Goal: Task Accomplishment & Management: Complete application form

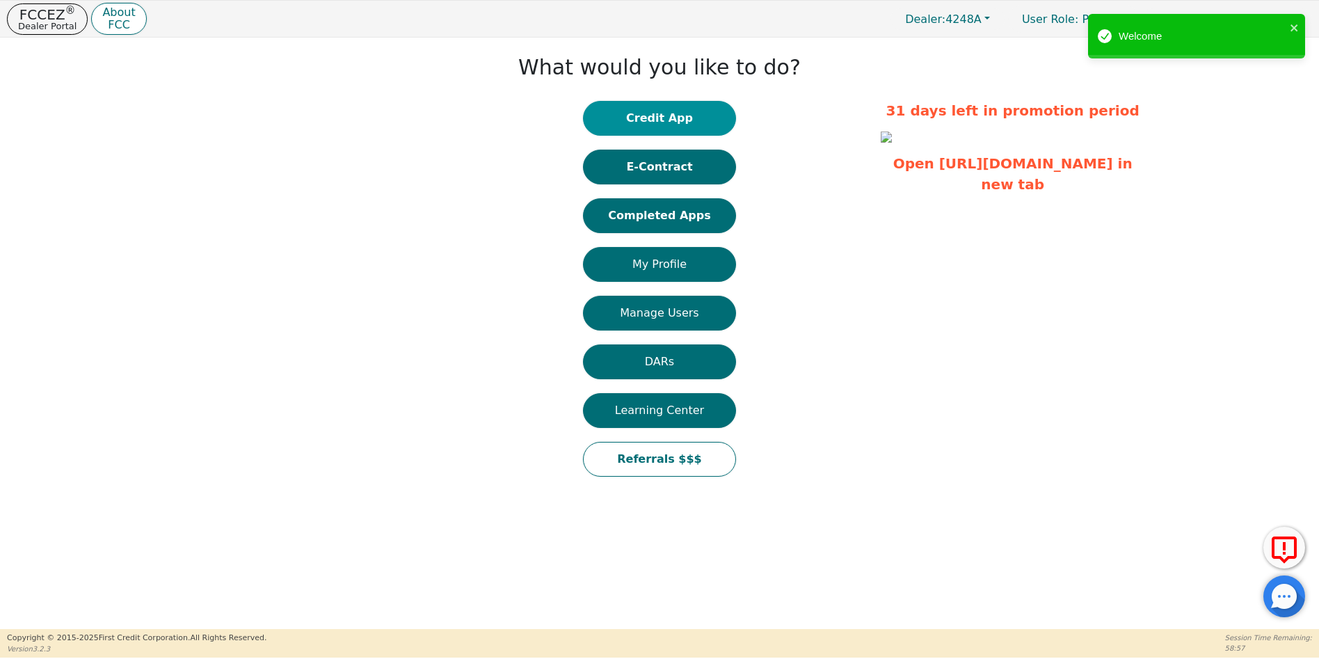
click at [664, 119] on button "Credit App" at bounding box center [659, 118] width 153 height 35
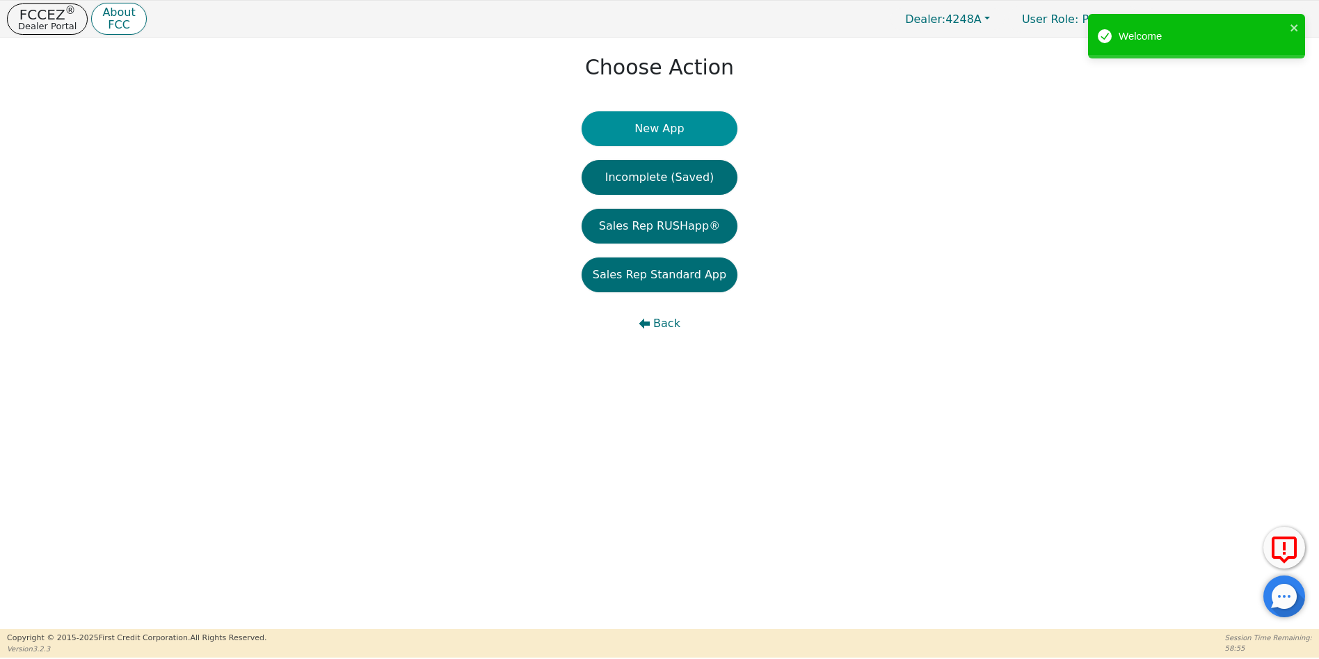
click at [665, 124] on button "New App" at bounding box center [660, 128] width 156 height 35
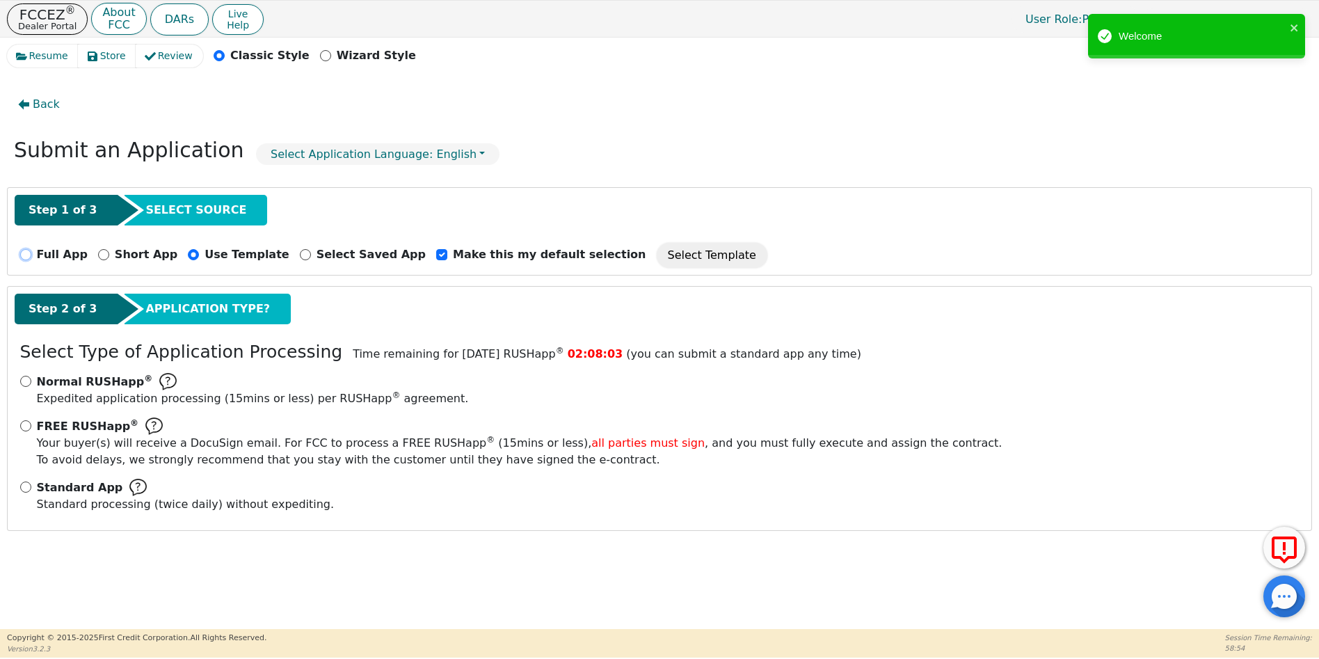
click at [24, 253] on input "Full App" at bounding box center [25, 254] width 11 height 11
radio input "true"
checkbox input "false"
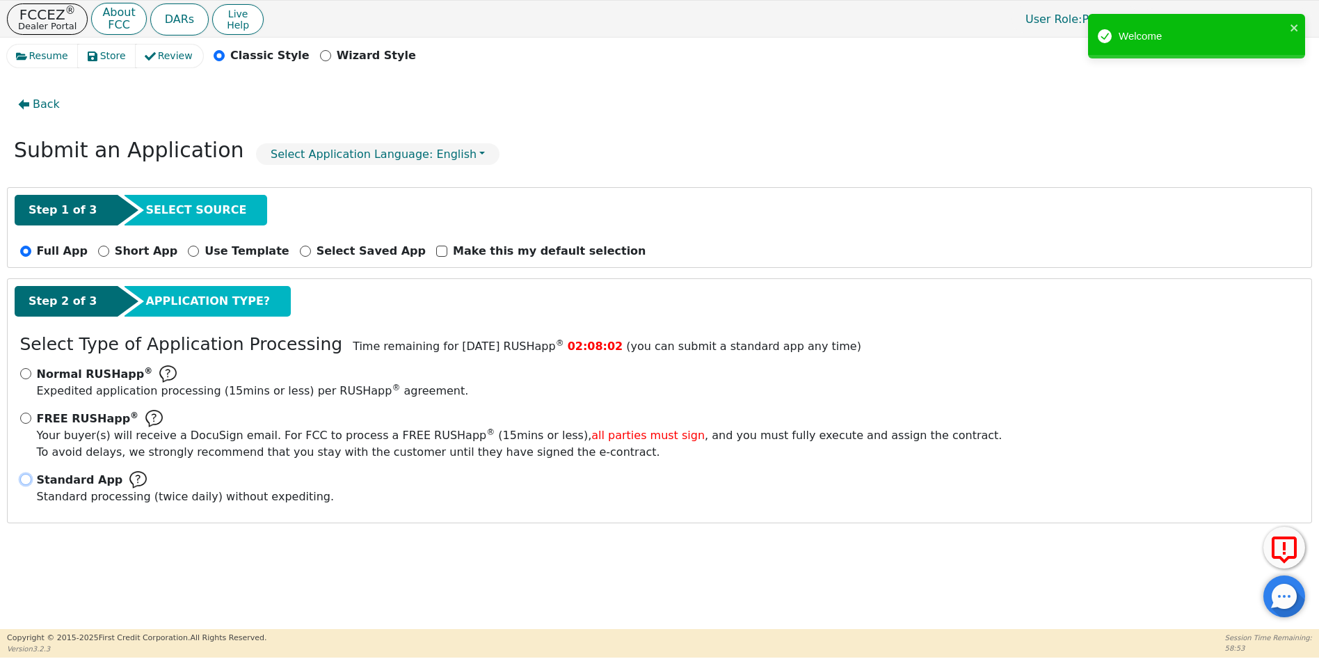
click at [23, 479] on input "Standard App Standard processing (twice daily) without expediting." at bounding box center [25, 479] width 11 height 11
radio input "true"
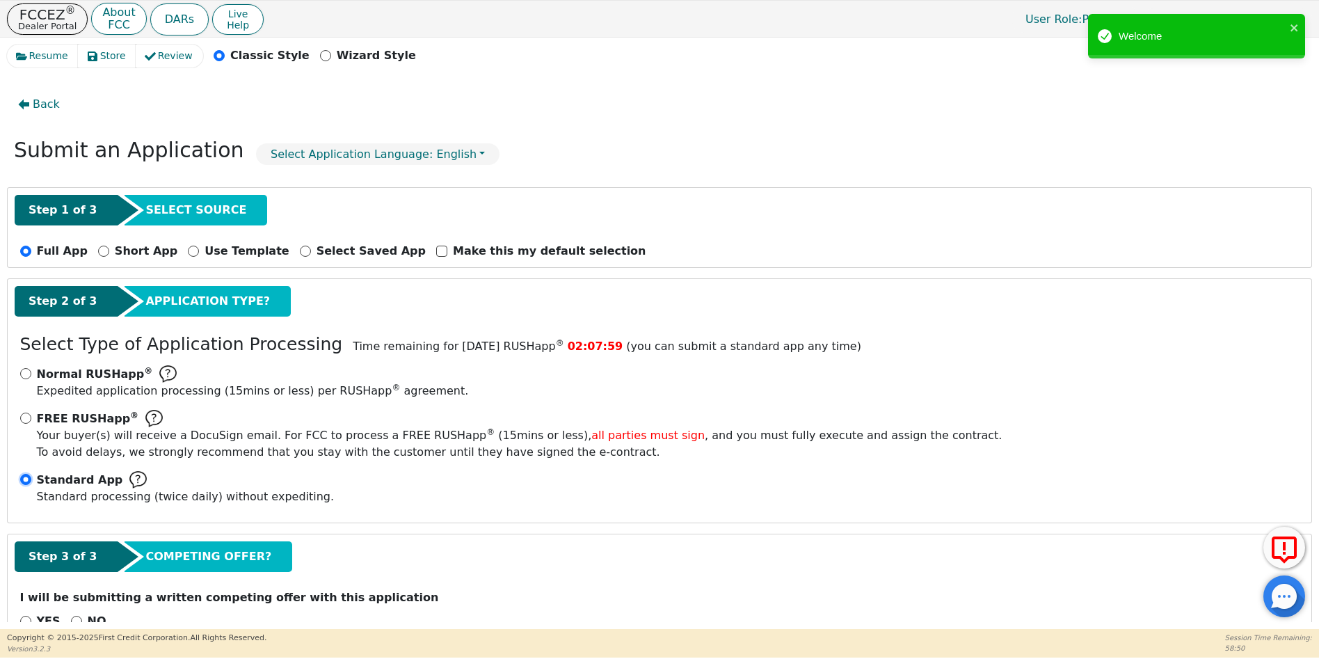
scroll to position [38, 0]
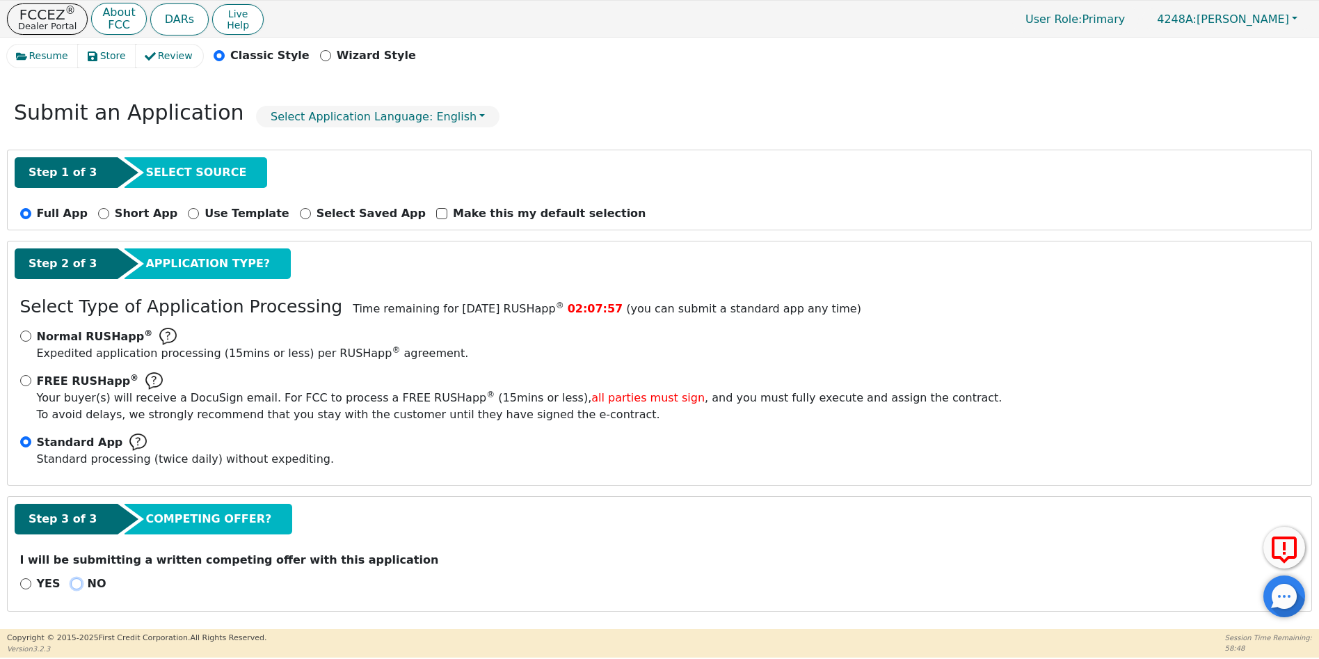
click at [72, 582] on input "NO" at bounding box center [76, 583] width 11 height 11
radio input "true"
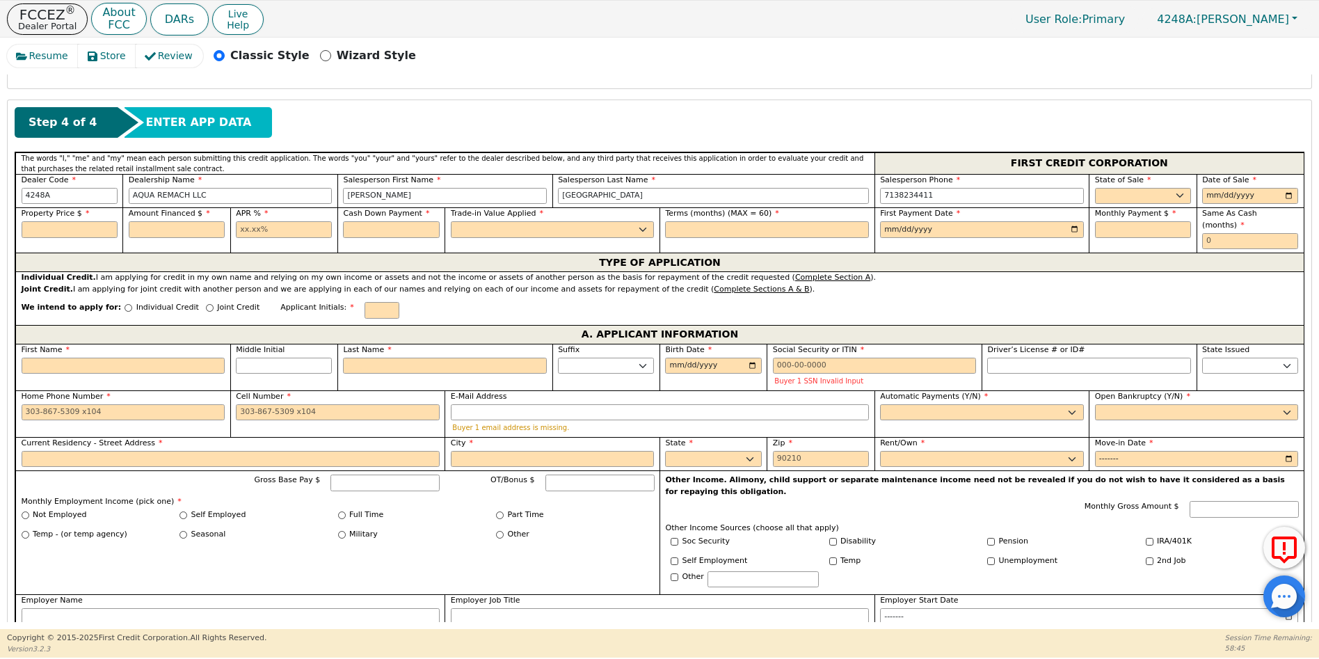
scroll to position [563, 0]
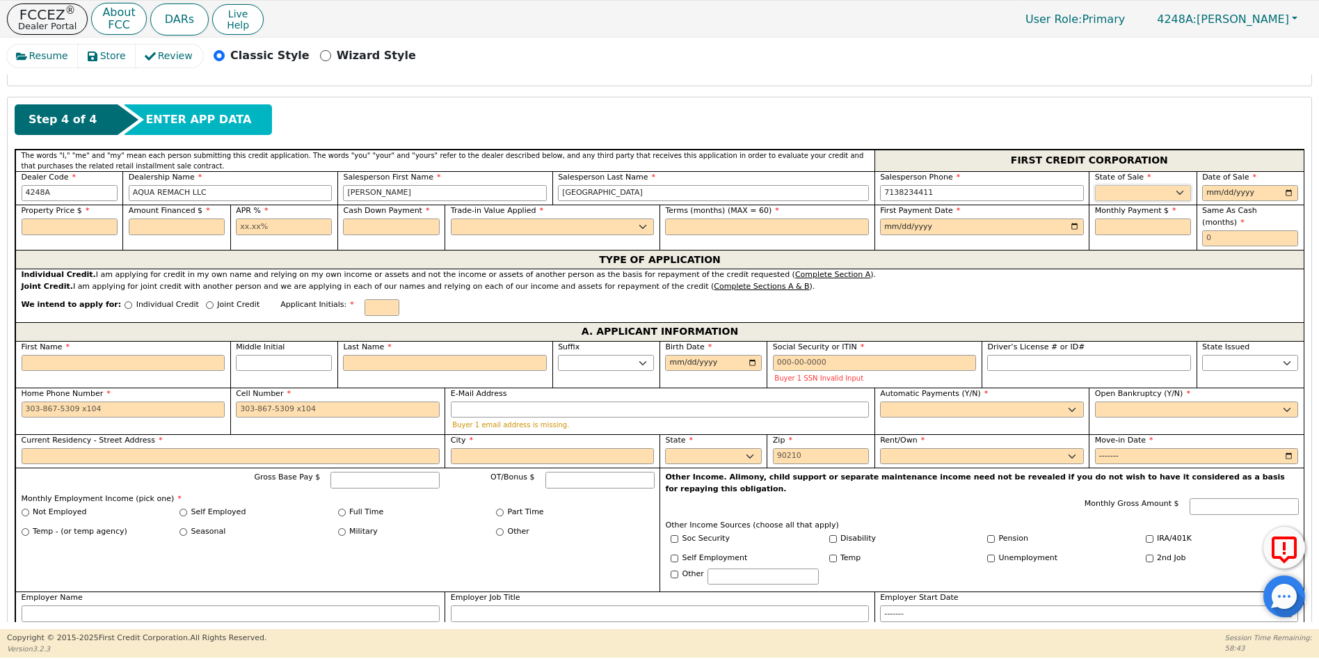
click at [1103, 189] on select "AK AL AR AZ CA CO CT DC DE FL GA HI IA ID IL IN KS KY LA MA MD ME MI MN MO MS M…" at bounding box center [1143, 193] width 96 height 17
select select "TX"
click at [1095, 185] on select "AK AL AR AZ CA CO CT DC DE FL GA HI IA ID IL IN KS KY LA MA MD ME MI MN MO MS M…" at bounding box center [1143, 193] width 96 height 17
click at [1287, 192] on input "date" at bounding box center [1250, 193] width 96 height 17
type input "[DATE]"
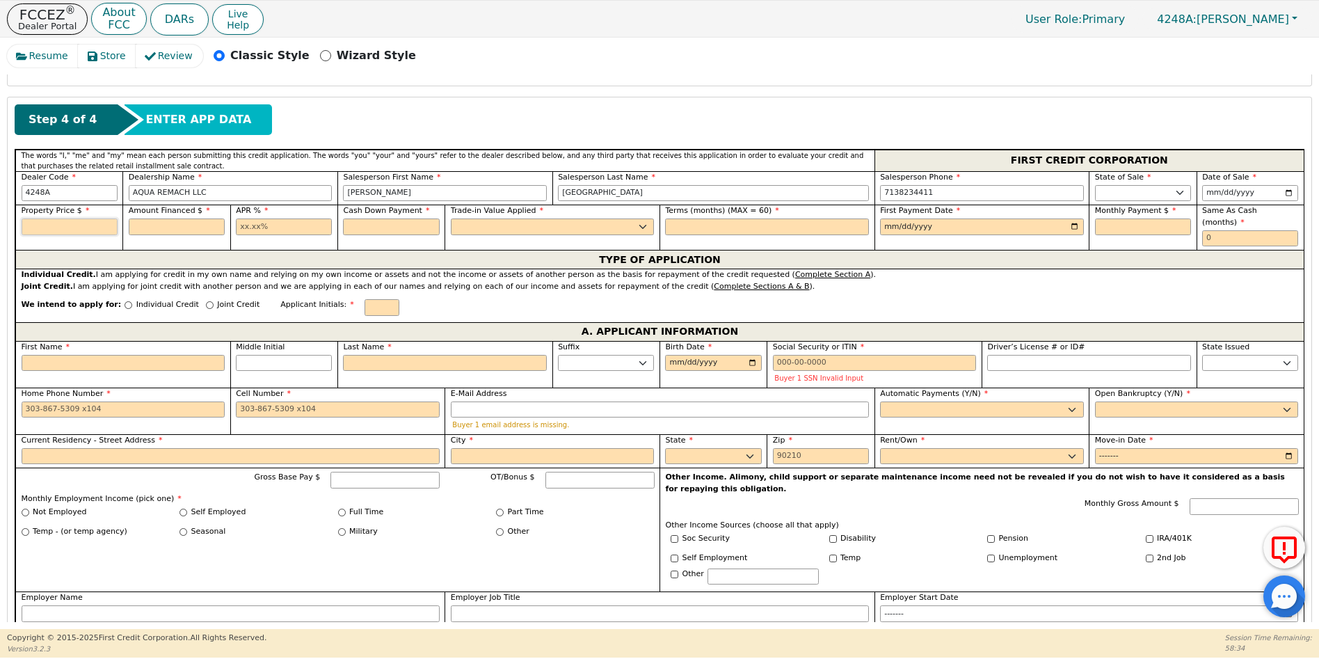
click at [56, 230] on input "text" at bounding box center [70, 226] width 96 height 17
type input "8990.00"
click at [139, 225] on input "text" at bounding box center [177, 226] width 96 height 17
type input "8990.00"
click at [241, 227] on input "text" at bounding box center [284, 226] width 96 height 17
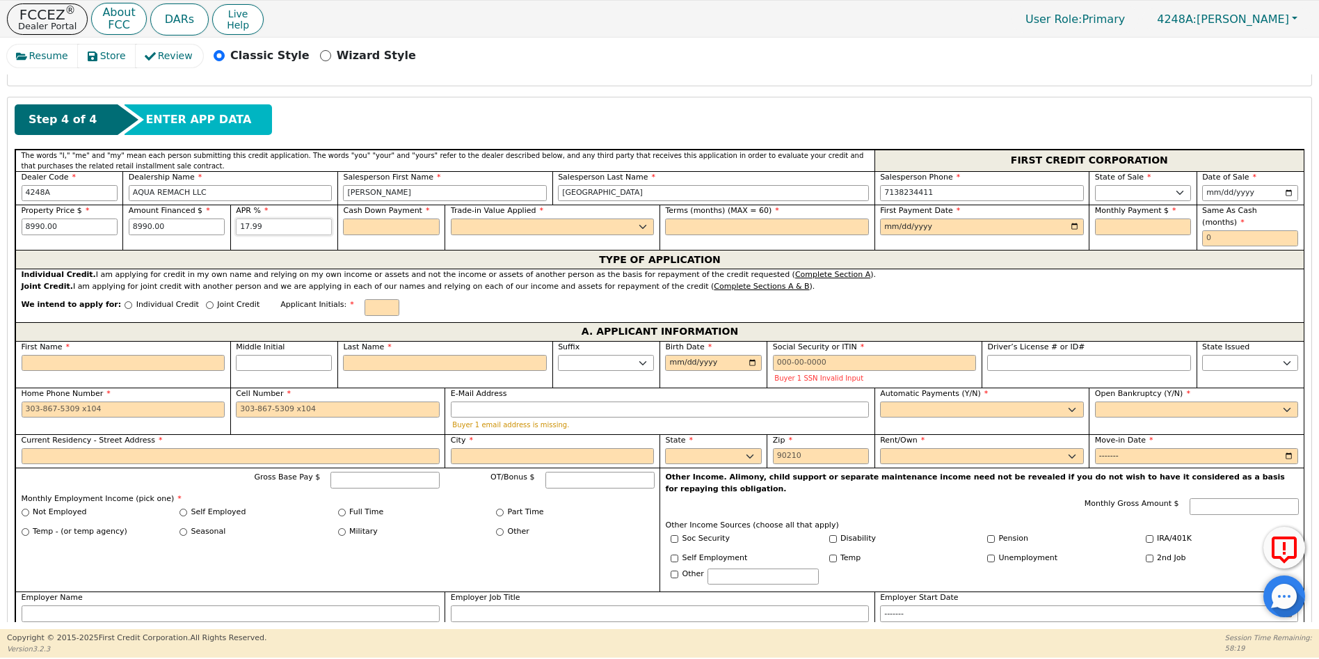
type input "17.99"
click at [368, 225] on input "text" at bounding box center [391, 226] width 96 height 17
type input "0.00"
click at [479, 221] on select "Yes No" at bounding box center [553, 226] width 204 height 17
select select "n"
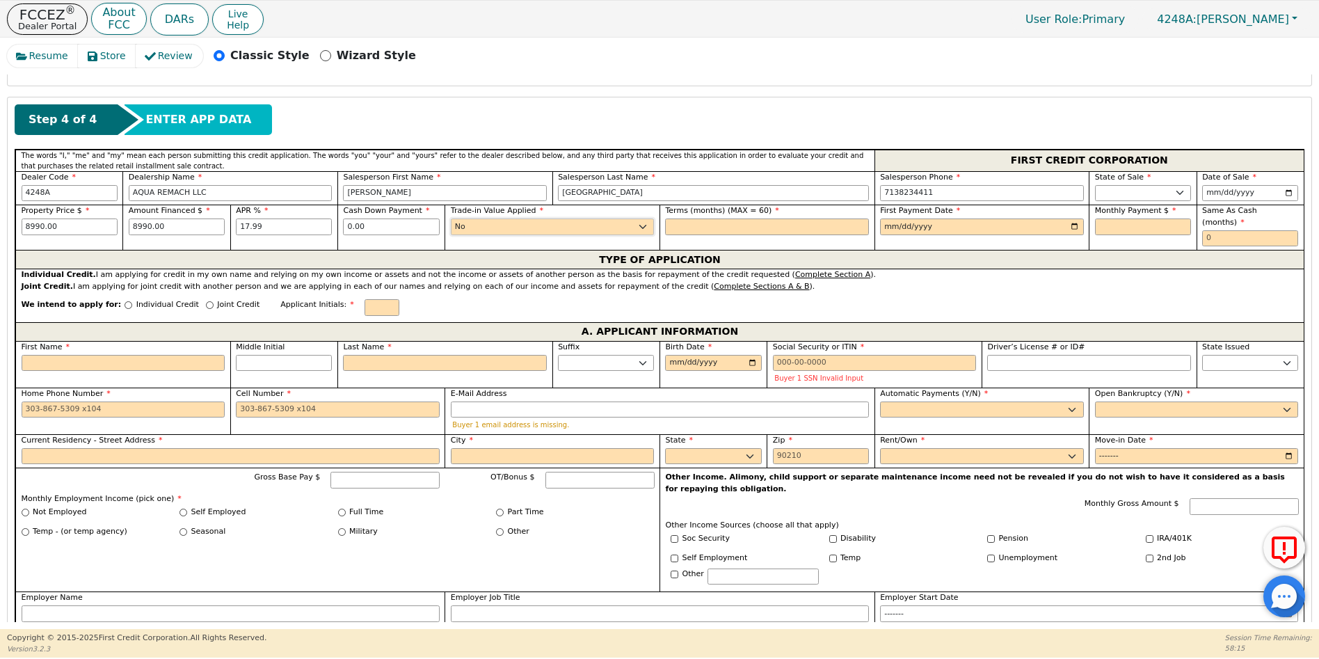
click at [451, 218] on select "Yes No" at bounding box center [553, 226] width 204 height 17
click at [668, 230] on input "text" at bounding box center [767, 226] width 204 height 17
type input "60"
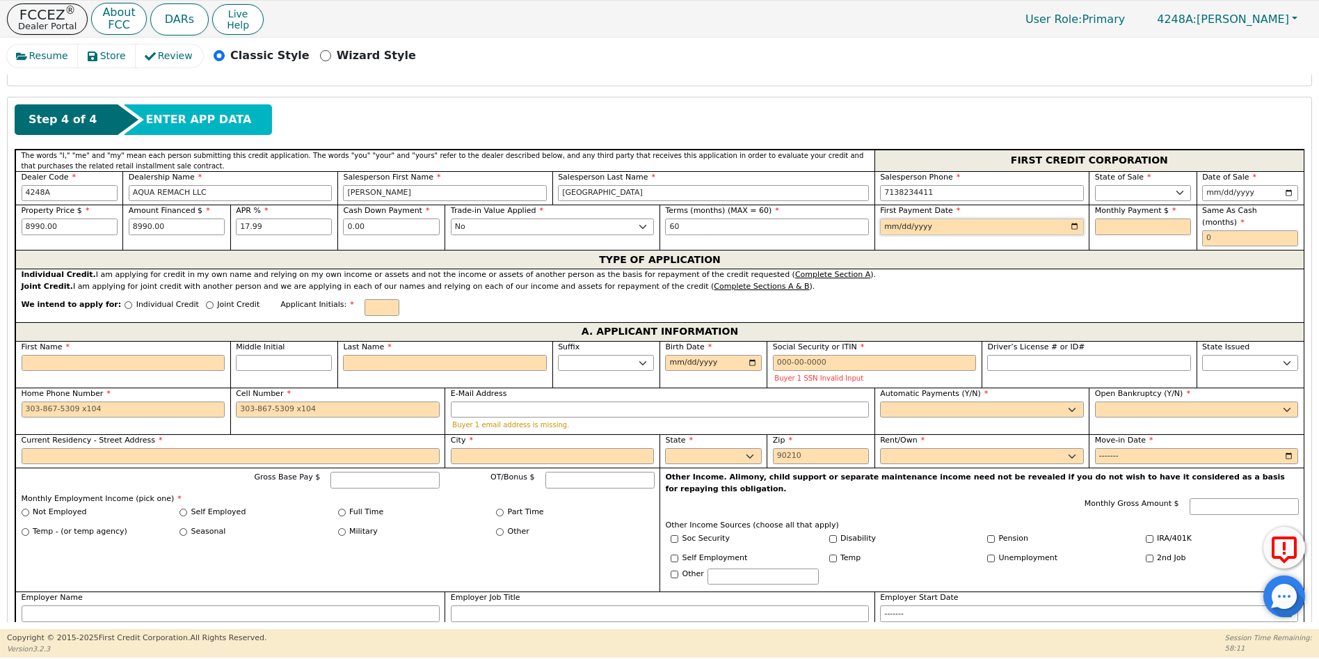
click at [1070, 227] on input "date" at bounding box center [982, 226] width 204 height 17
type input "2025-11-01"
click at [1101, 228] on input "text" at bounding box center [1143, 226] width 96 height 17
type input "228.24"
click at [1202, 230] on input "text" at bounding box center [1250, 238] width 96 height 17
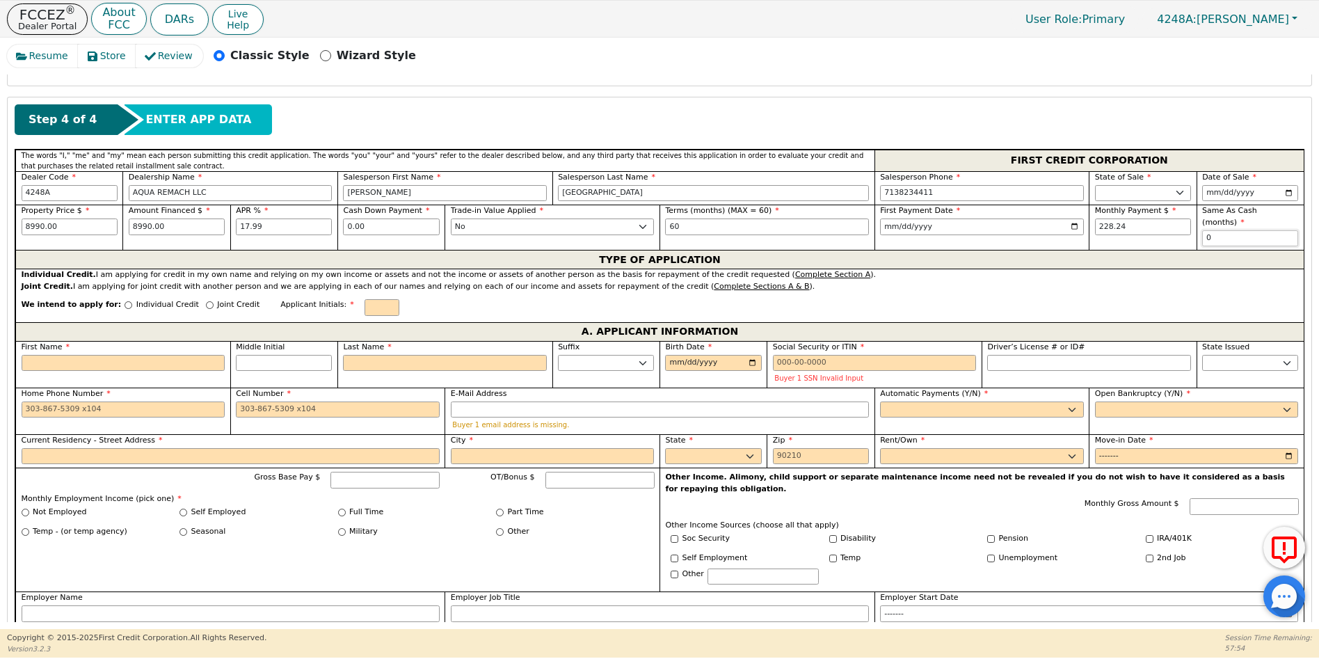
type input "0"
click at [125, 301] on input "Individual Credit" at bounding box center [129, 305] width 8 height 8
radio input "true"
click at [47, 355] on input "First Name" at bounding box center [124, 363] width 204 height 17
type input "J"
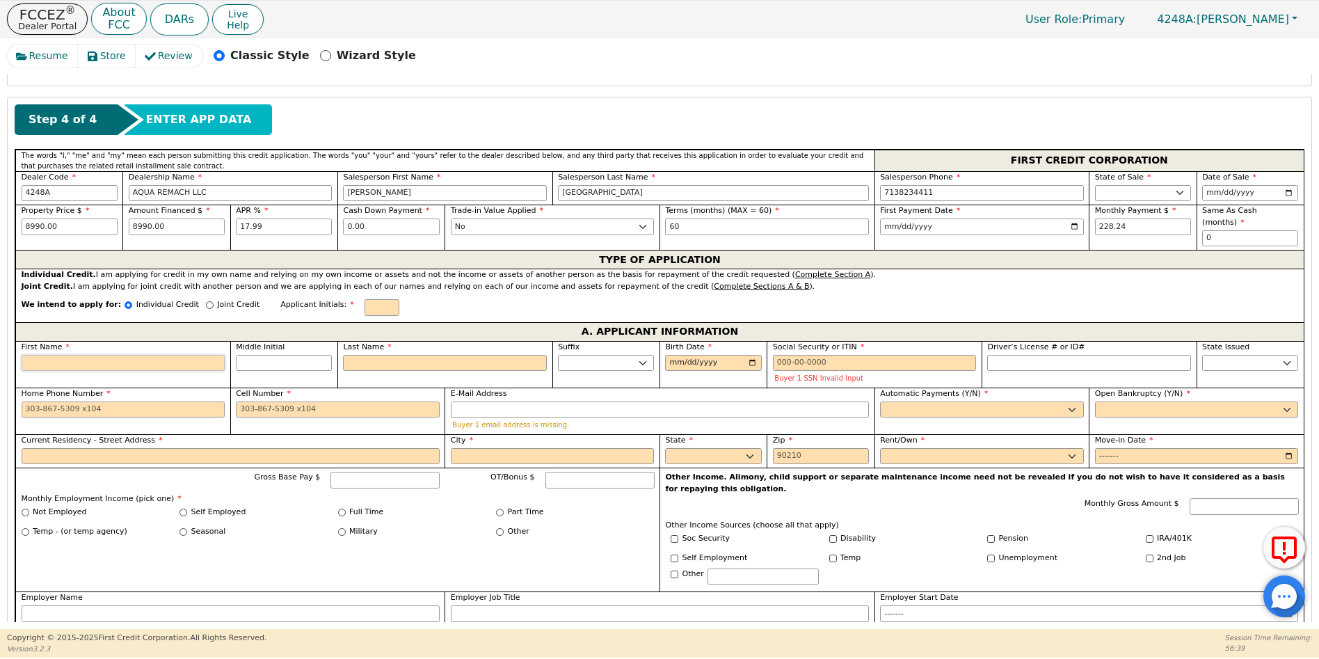
type input "J"
type input "JO"
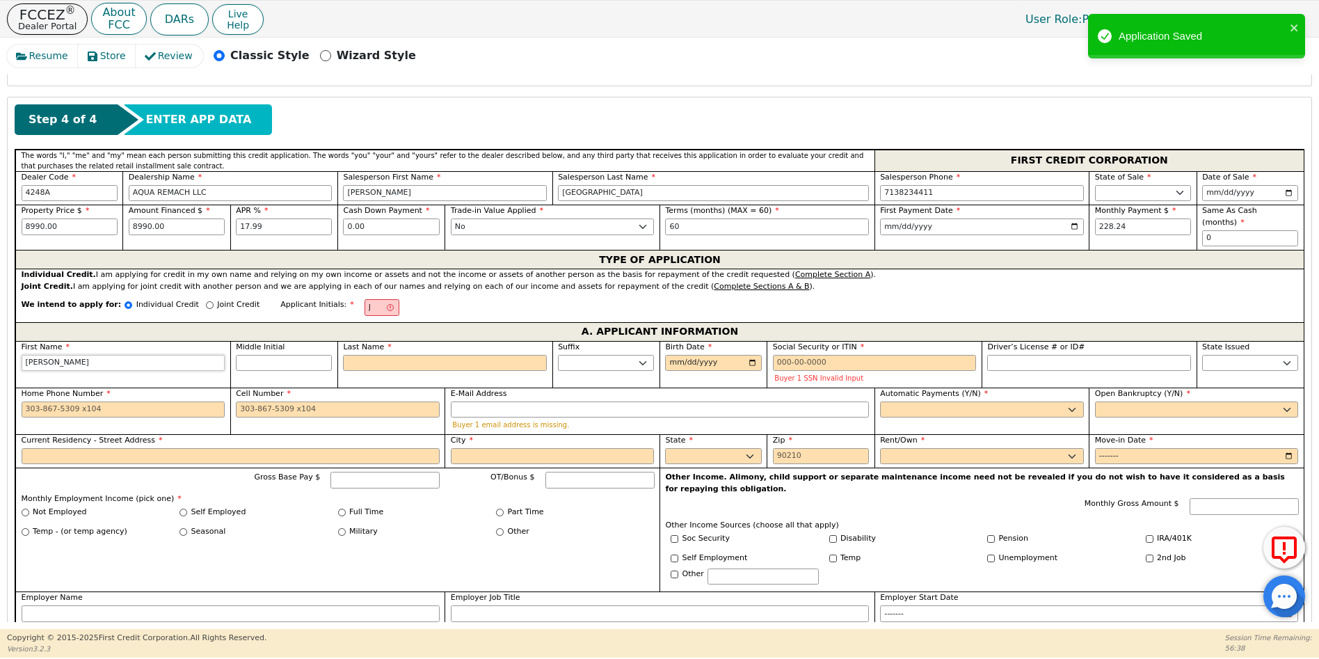
type input "JOH"
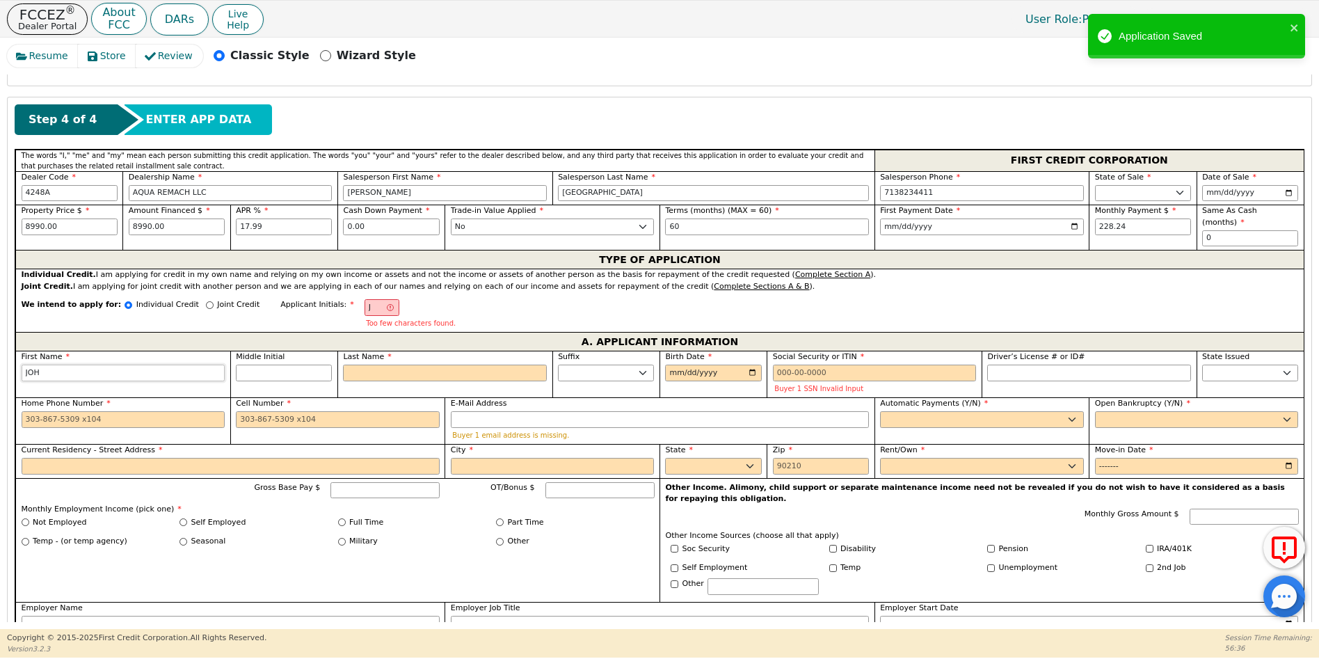
type input "[PERSON_NAME]"
click at [251, 365] on input "Middle Initial" at bounding box center [284, 373] width 96 height 17
type input "JJ"
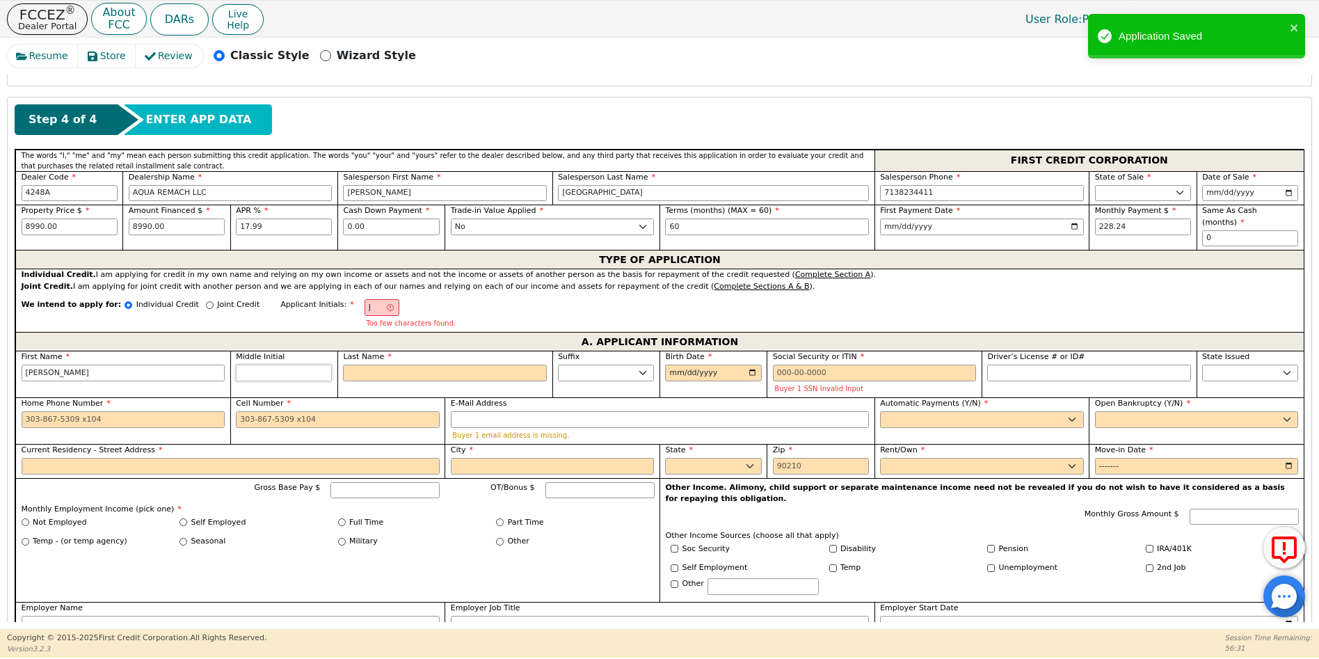
type input "J"
type input "JOHN J"
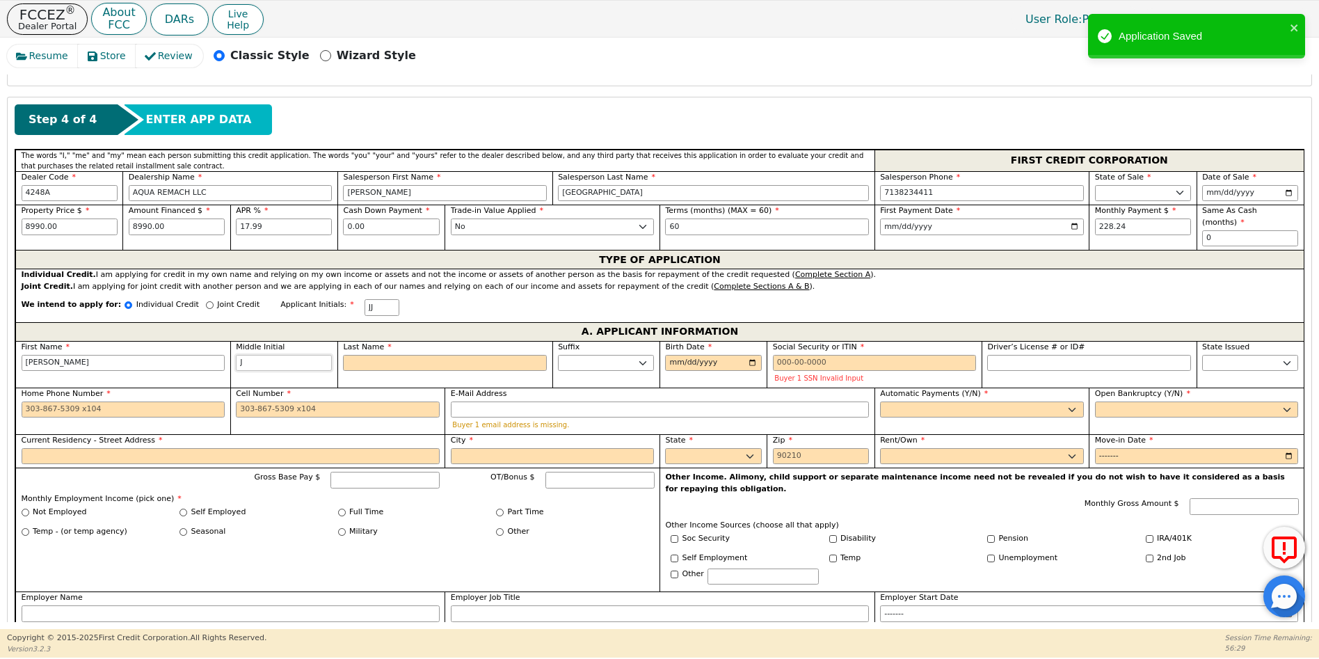
type input "J"
click at [362, 358] on input "Last Name" at bounding box center [445, 363] width 204 height 17
type input "JJA"
type input "A"
type input "JOHN J A"
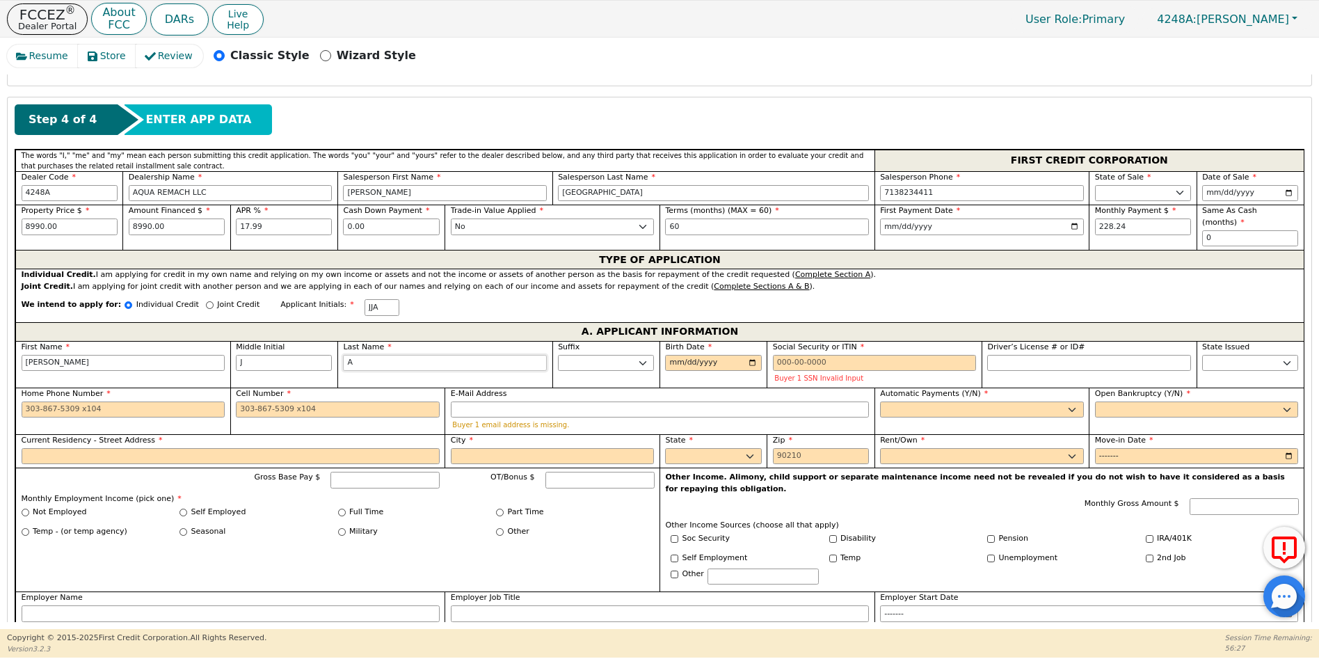
type input "AL"
type input "JOHN J AL"
type input "ALV"
type input "JOHN J ALV"
type input "ALVA"
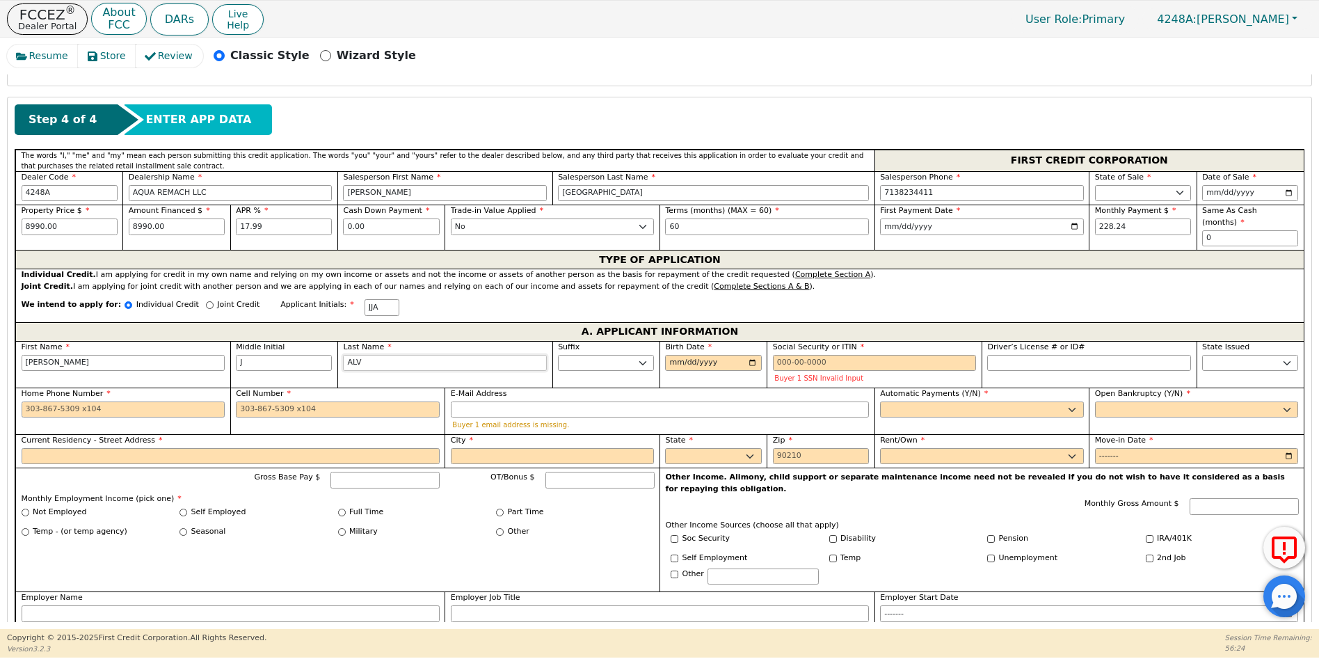
type input "JOHN J ALVA"
type input "ALVAR"
type input "JOHN J ALVAR"
type input "ALVARA"
type input "JOHN J ALVARA"
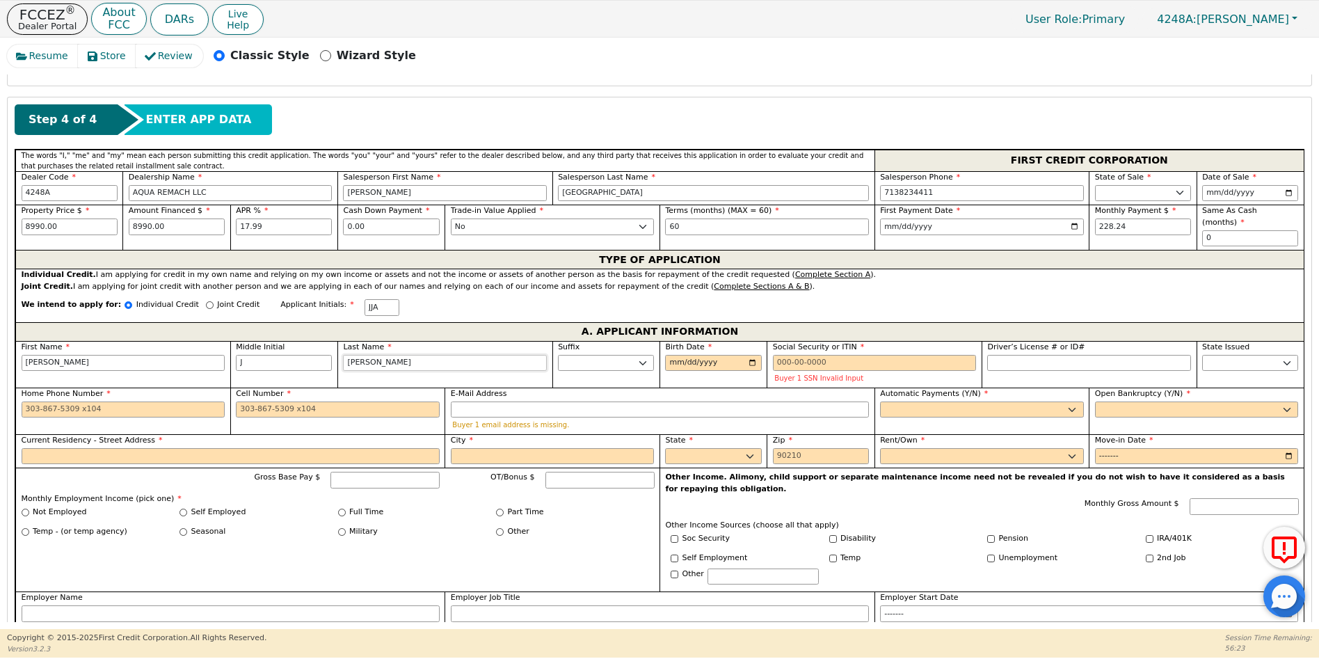
type input "ALVARAD"
type input "JOHN J ALVARAD"
type input "[PERSON_NAME]"
type input "JOHN J ALVARADO"
type input "[PERSON_NAME]"
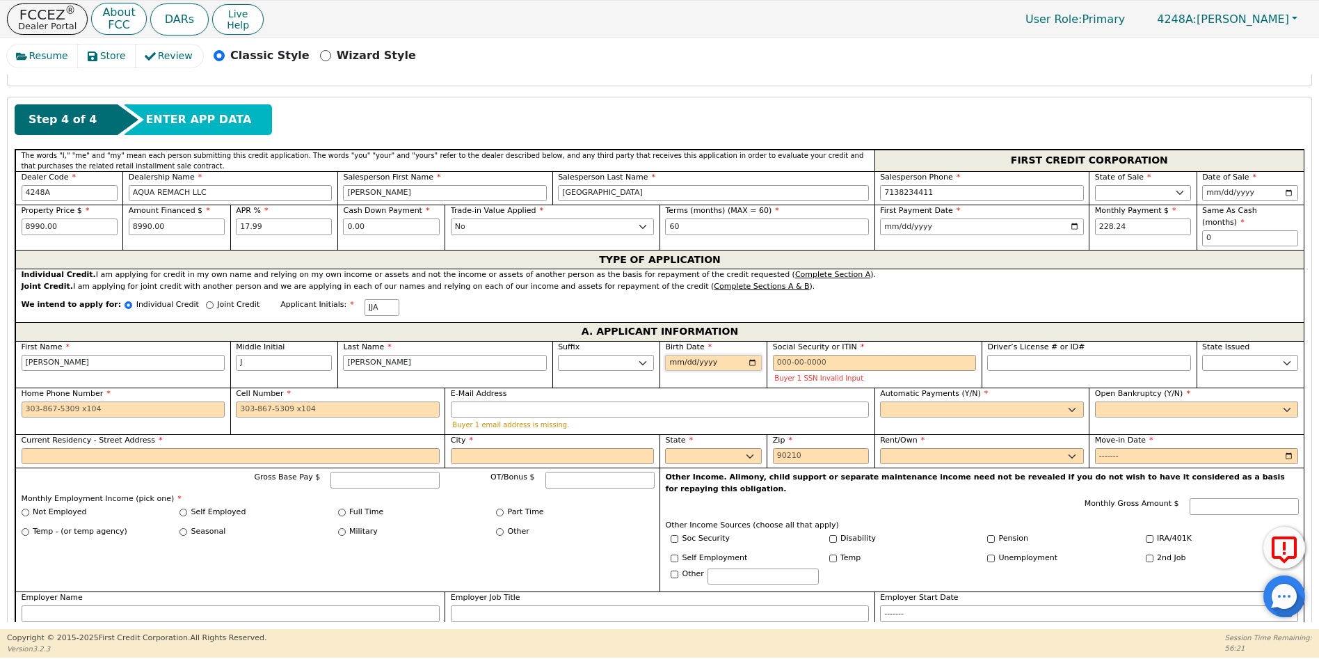
click at [674, 355] on input "Birth Date" at bounding box center [713, 363] width 96 height 17
type input "1956-10-22"
click at [768, 349] on div "Social Security or ITIN Buyer 1 SSN Invalid Input" at bounding box center [874, 364] width 215 height 47
click at [773, 355] on input "Social Security or ITIN" at bounding box center [875, 363] width 204 height 17
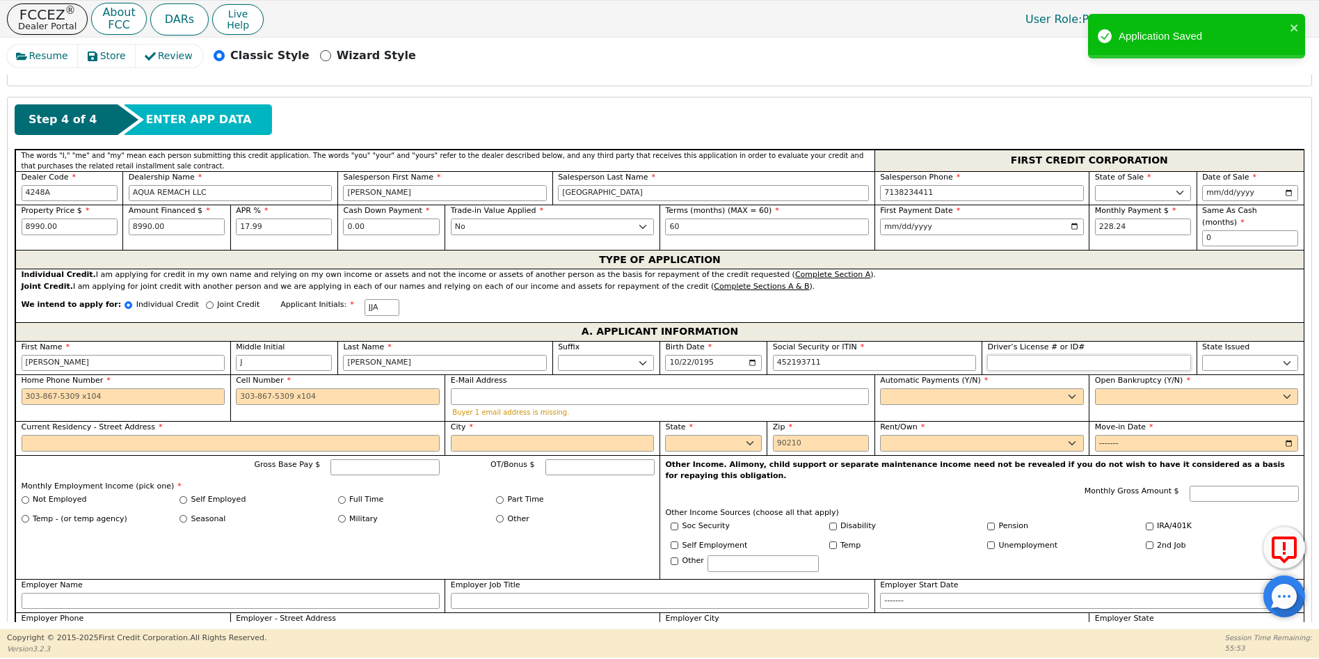
type input "***-**-3711"
click at [1020, 355] on input "Driver’s License # or ID#" at bounding box center [1089, 363] width 204 height 17
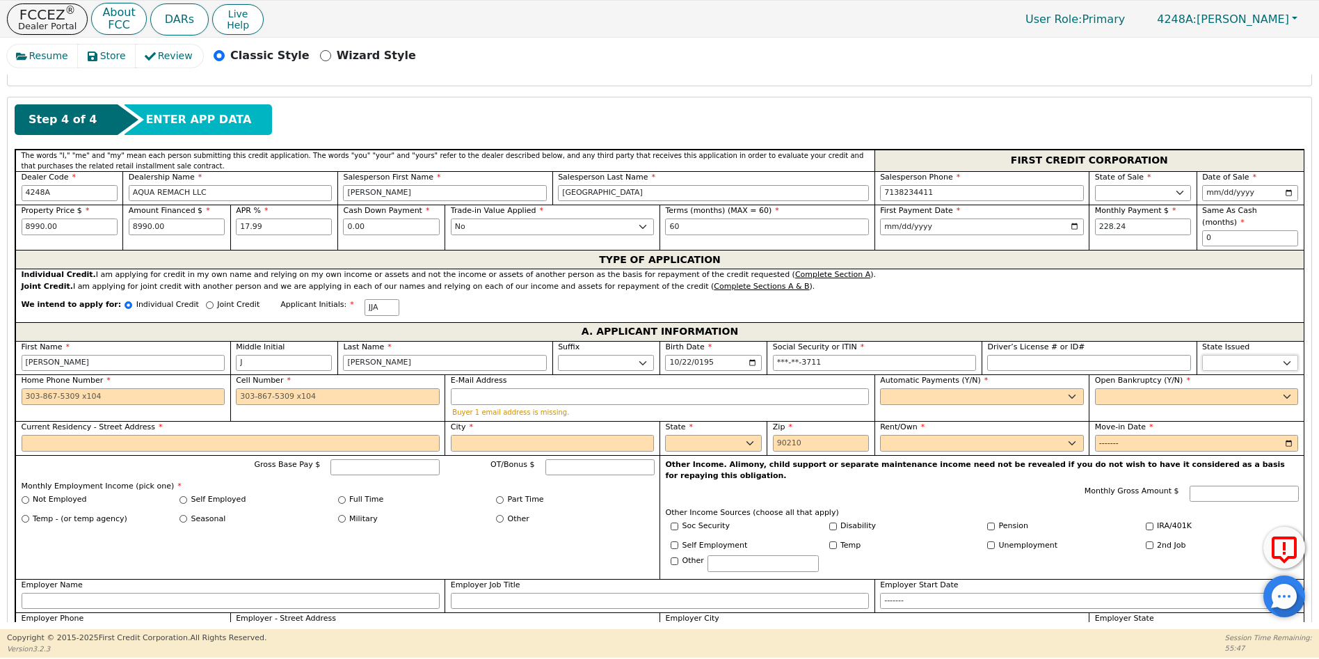
click at [1214, 355] on select "AK AL AR AZ CA CO CT DC DE FL GA HI IA ID IL IN KS KY LA MA MD ME MI MN MO MS M…" at bounding box center [1250, 363] width 96 height 17
select select "TX"
click at [1214, 355] on select "AK AL AR AZ CA CO CT DC DE FL GA HI IA ID IL IN KS KY LA MA MD ME MI MN MO MS M…" at bounding box center [1250, 363] width 96 height 17
click at [25, 388] on input "Home Phone Number" at bounding box center [124, 396] width 204 height 17
type input "832-371-3736"
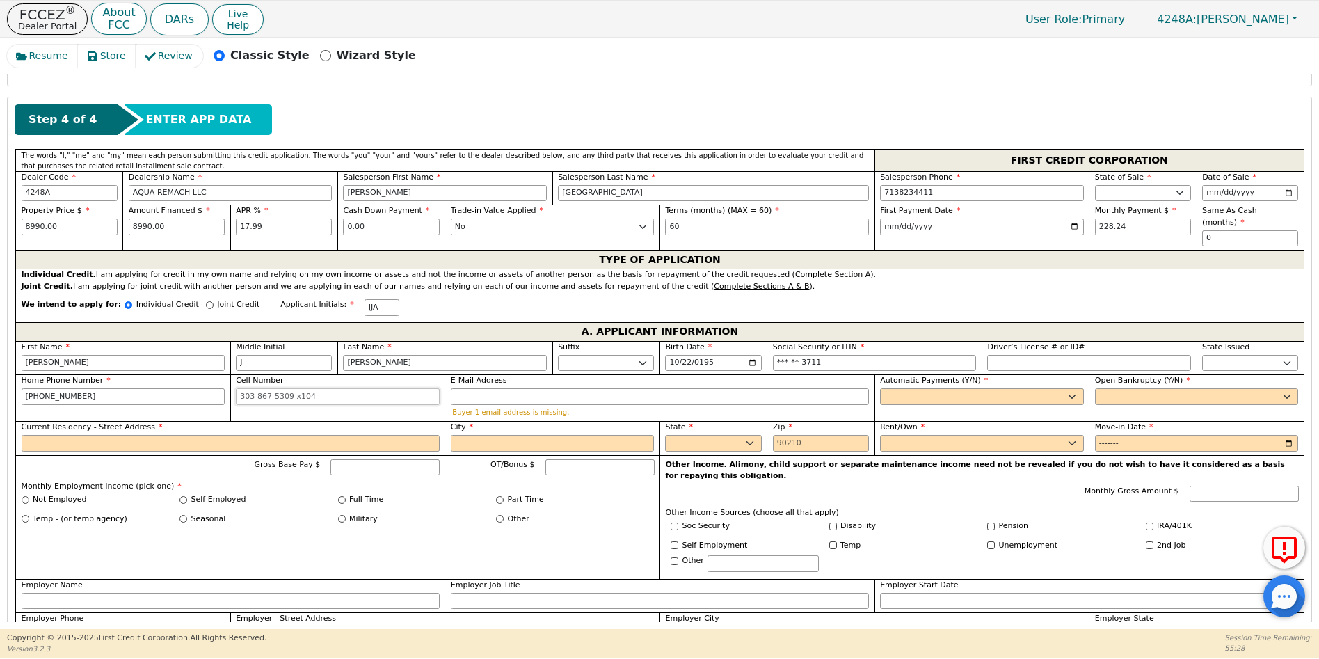
click at [237, 388] on input "Cell Number" at bounding box center [338, 396] width 204 height 17
type input "832-371-3736"
click at [461, 388] on input "E-Mail Address" at bounding box center [660, 396] width 418 height 17
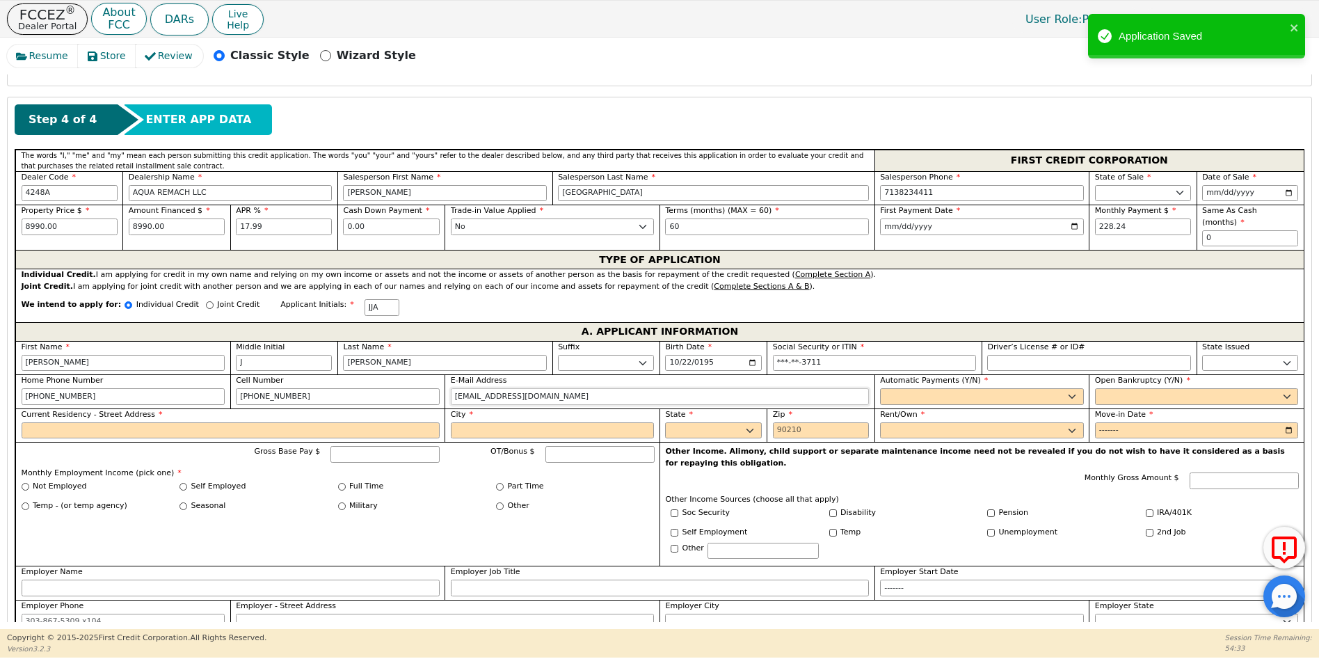
type input "alvaradoconstruction832@gmail.com"
click at [891, 388] on select "Yes No" at bounding box center [982, 396] width 204 height 17
click at [880, 388] on select "Yes No" at bounding box center [982, 396] width 204 height 17
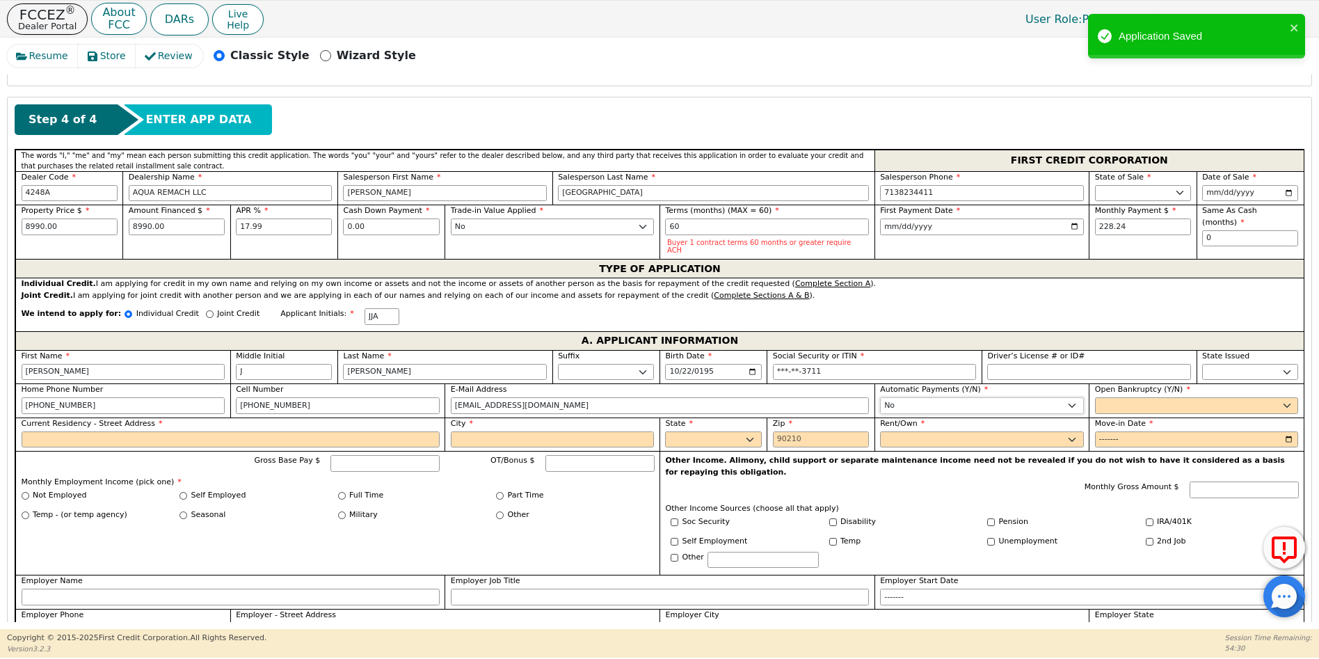
click at [884, 397] on select "Yes No" at bounding box center [982, 405] width 204 height 17
select select "y"
click at [880, 397] on select "Yes No" at bounding box center [982, 405] width 204 height 17
type input "JOHN J ALVARADO"
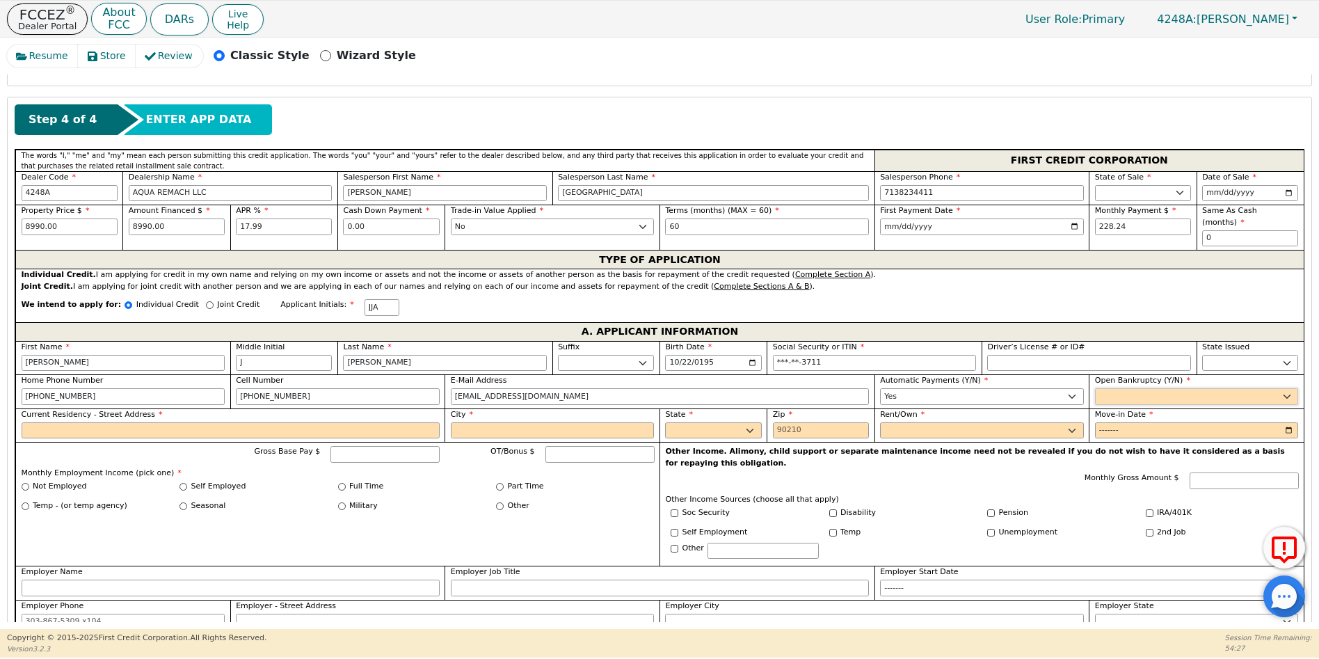
click at [1118, 388] on select "Yes No" at bounding box center [1197, 396] width 204 height 17
select select "n"
click at [1095, 388] on select "Yes No" at bounding box center [1197, 396] width 204 height 17
click at [70, 422] on input "Current Residency - Street Address" at bounding box center [231, 430] width 418 height 17
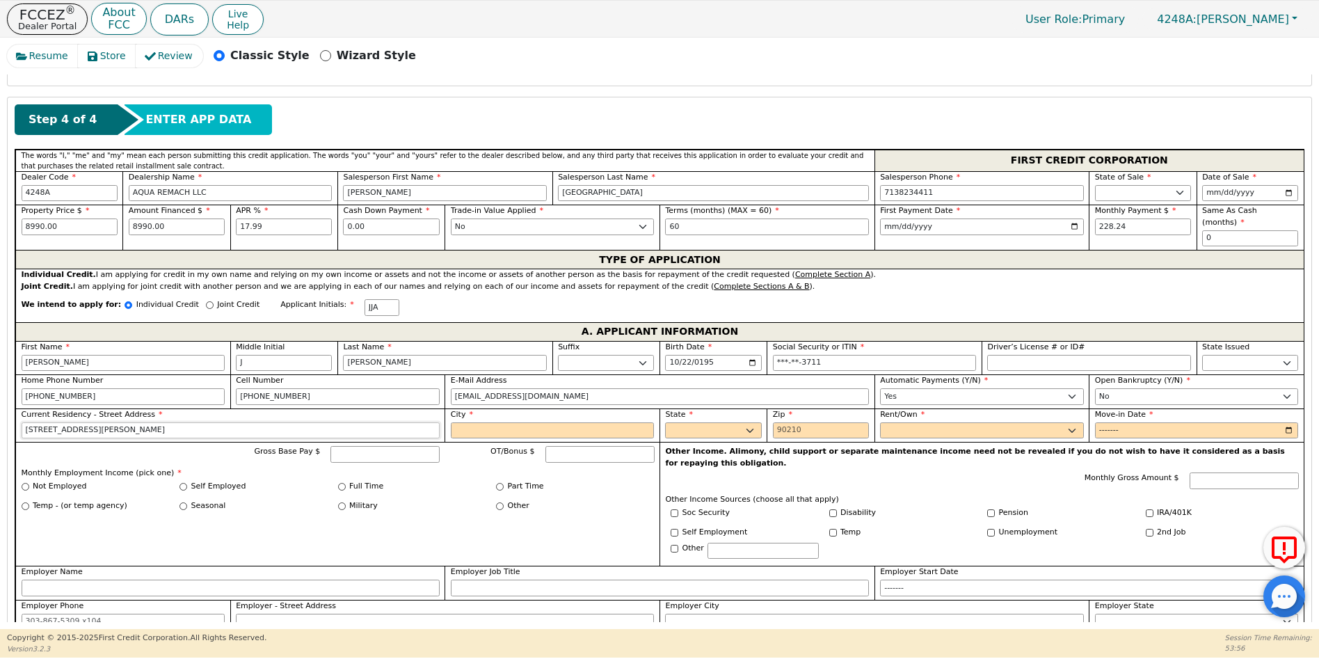
type input "412 S BURLESON AVE"
click at [461, 422] on input "City" at bounding box center [553, 430] width 204 height 17
type input "Cameron"
select select "TX"
type input "765204163"
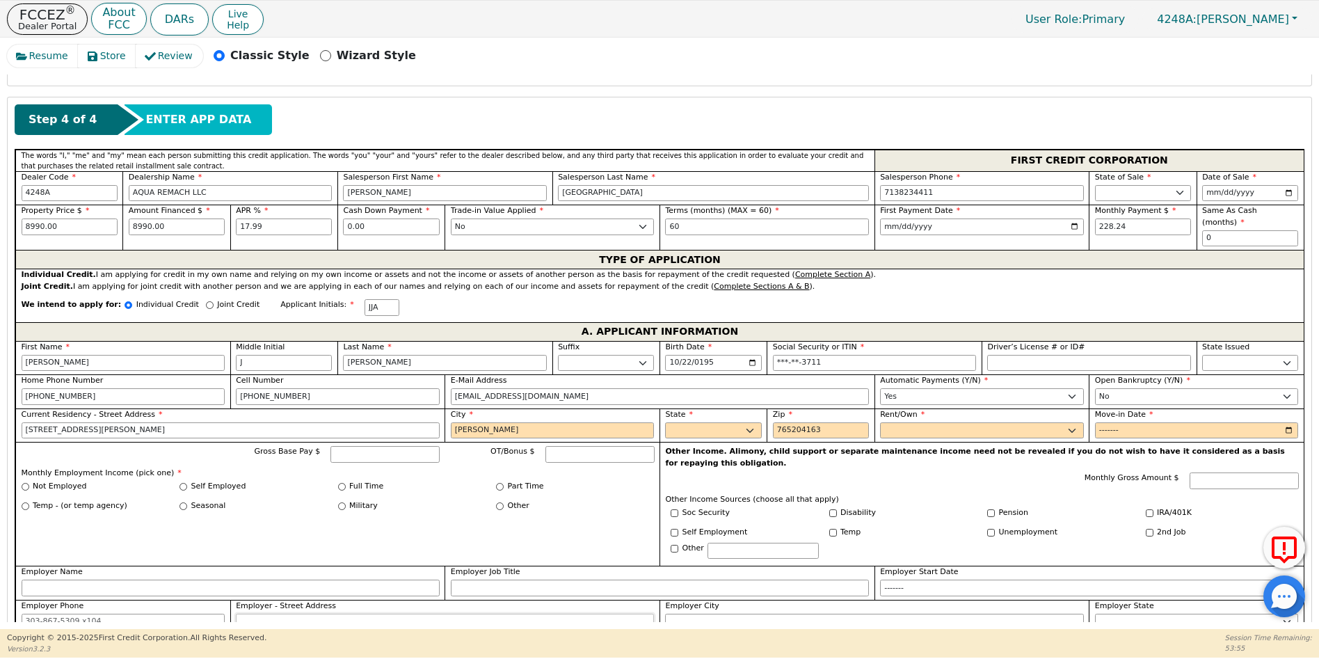
type input "1010 S RUSK AVE"
type input "Cameron"
select select "TX"
type input "TERRI"
type input "BROWN"
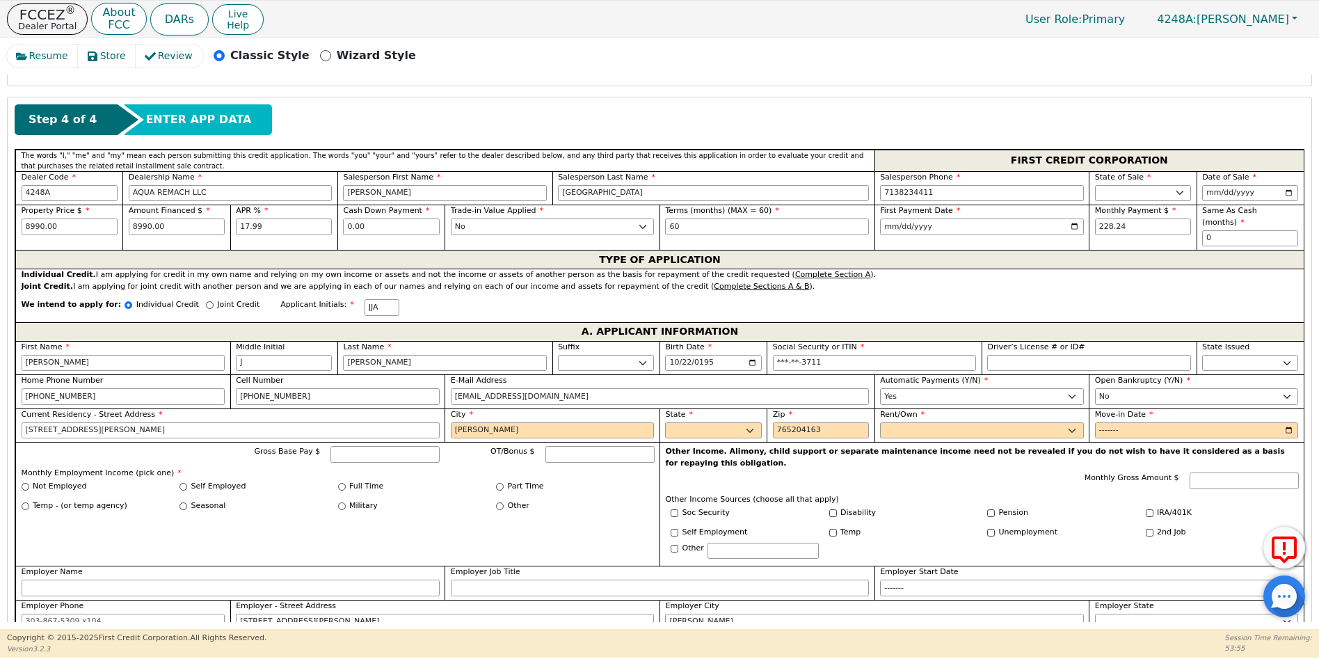
type input "2546270748"
type input "TERRI"
type input "BROWN"
type input "2546270748"
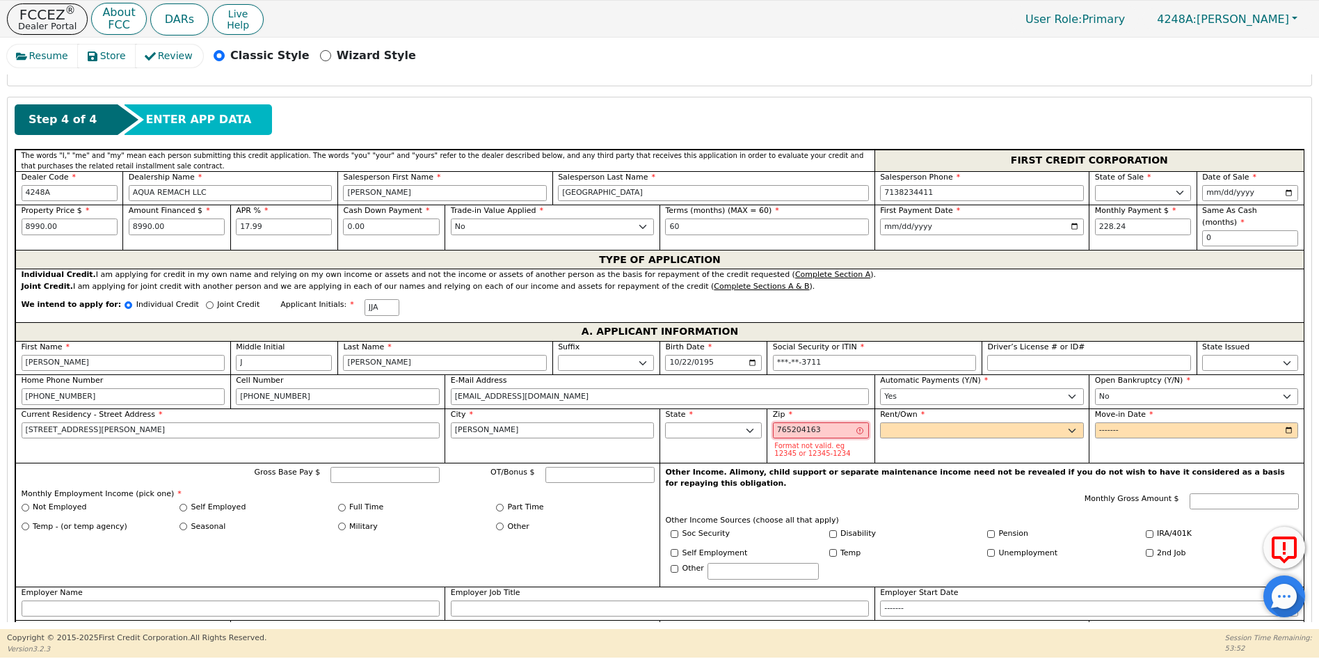
click at [831, 422] on input "765204163" at bounding box center [821, 430] width 96 height 17
drag, startPoint x: 831, startPoint y: 419, endPoint x: 797, endPoint y: 418, distance: 34.1
click at [797, 422] on input "765204163" at bounding box center [821, 430] width 96 height 17
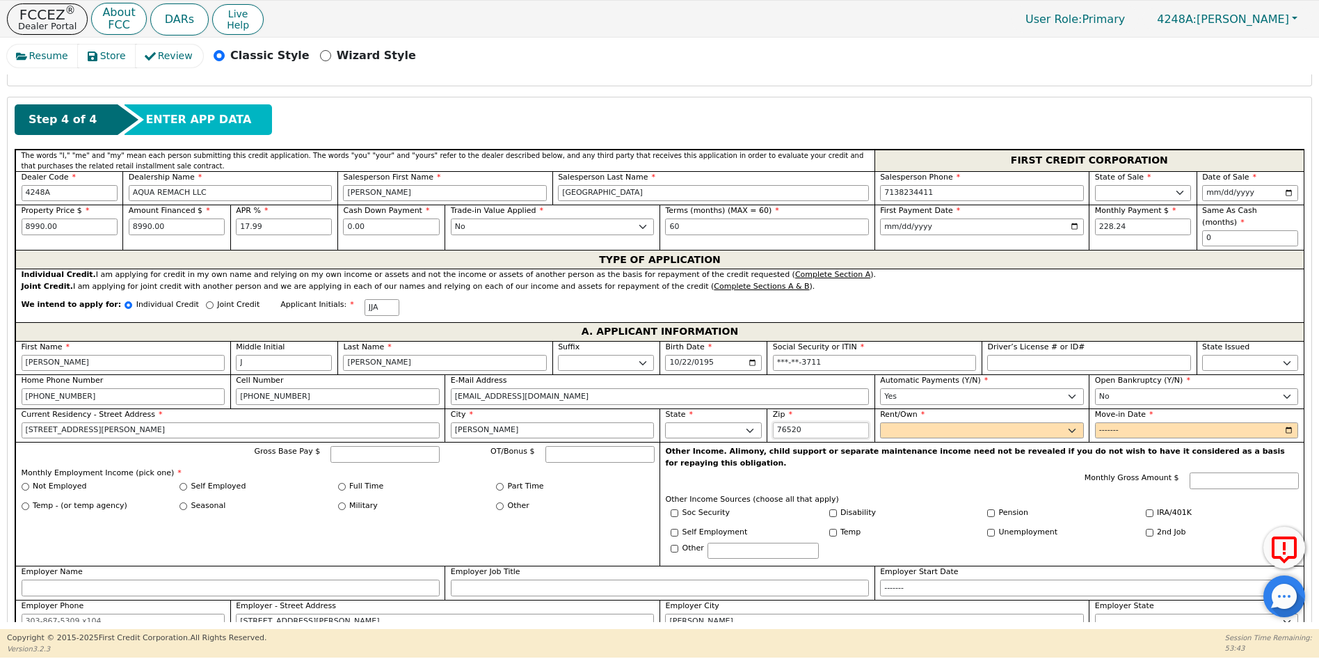
type input "76520"
click at [898, 422] on select "Rent Own" at bounding box center [982, 430] width 204 height 17
select select "Own"
click at [880, 422] on select "Rent Own" at bounding box center [982, 430] width 204 height 17
click at [1098, 422] on input "Move-in Date" at bounding box center [1197, 430] width 204 height 17
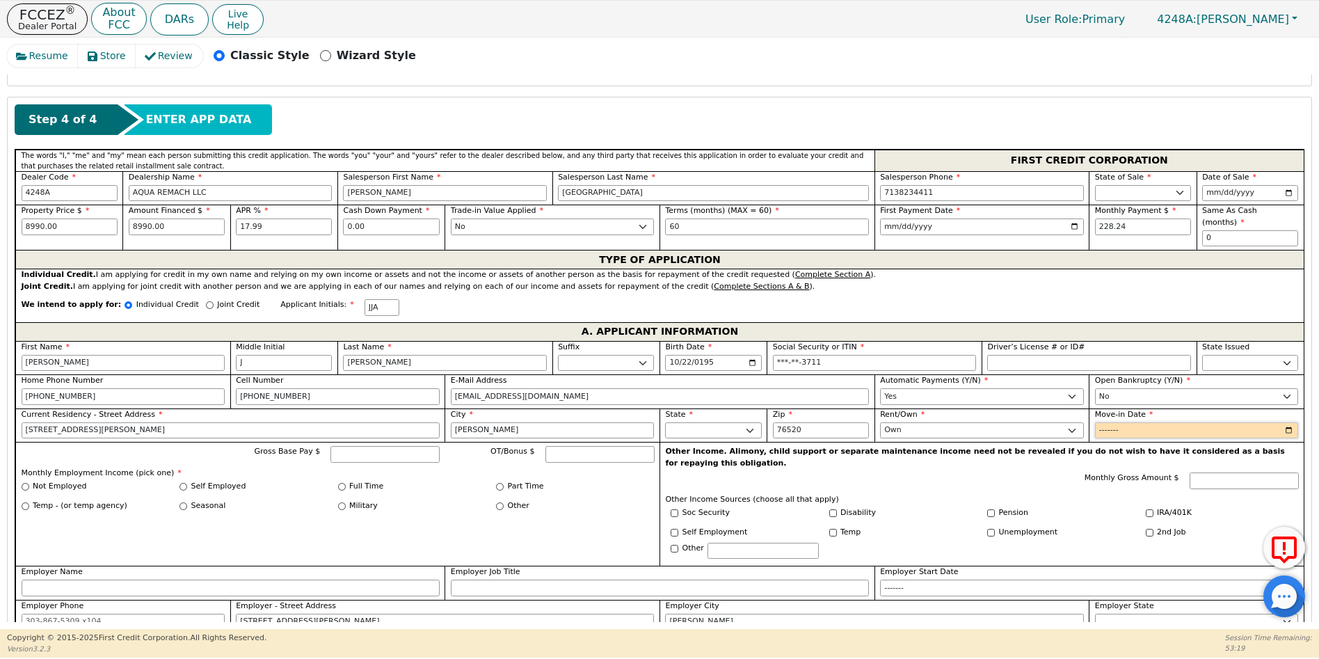
click at [1130, 422] on input "Move-in Date" at bounding box center [1197, 430] width 204 height 17
type input "1975-01"
click at [361, 446] on input "Gross Base Pay $" at bounding box center [385, 454] width 109 height 17
click at [674, 509] on input "Soc Security" at bounding box center [675, 513] width 8 height 8
checkbox input "true"
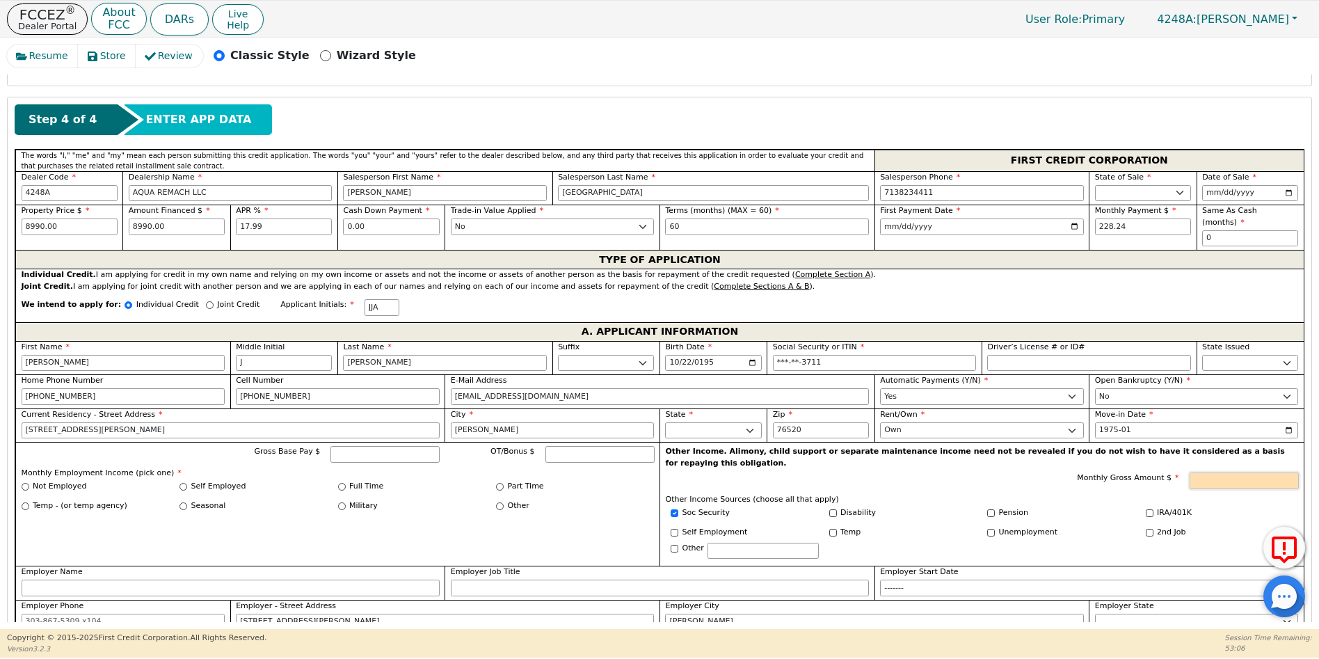
click at [1221, 472] on input "Monthly Gross Amount $" at bounding box center [1244, 480] width 109 height 17
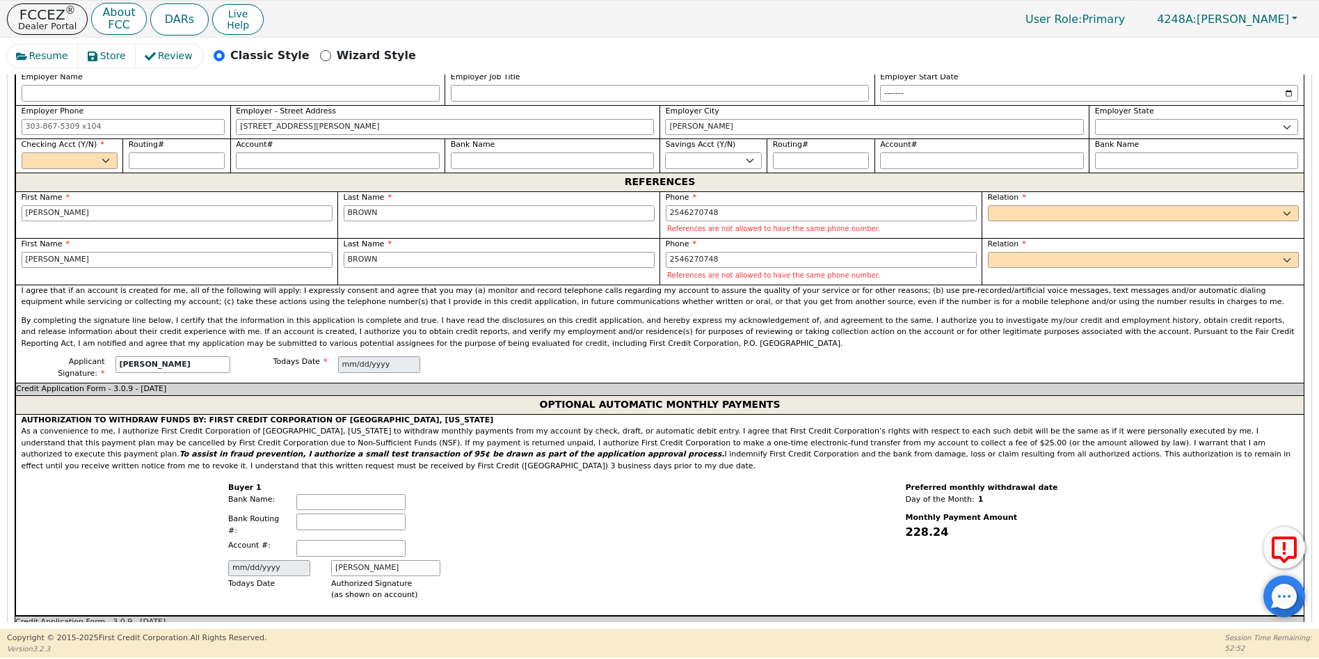
scroll to position [1058, 0]
type input "5000.00"
click at [108, 152] on select "Yes No" at bounding box center [70, 160] width 96 height 17
select select "y"
click at [22, 152] on select "Yes No" at bounding box center [70, 160] width 96 height 17
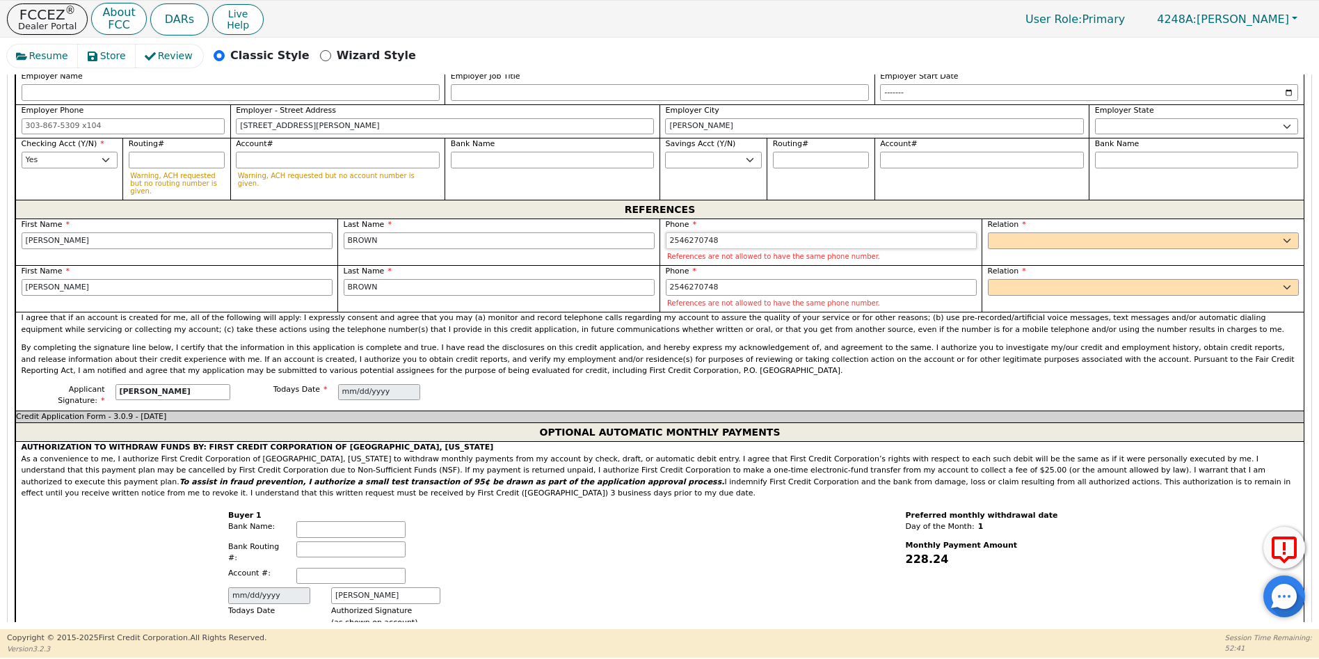
drag, startPoint x: 714, startPoint y: 209, endPoint x: 702, endPoint y: 212, distance: 12.2
click at [702, 232] on input "2546270748" at bounding box center [821, 240] width 311 height 17
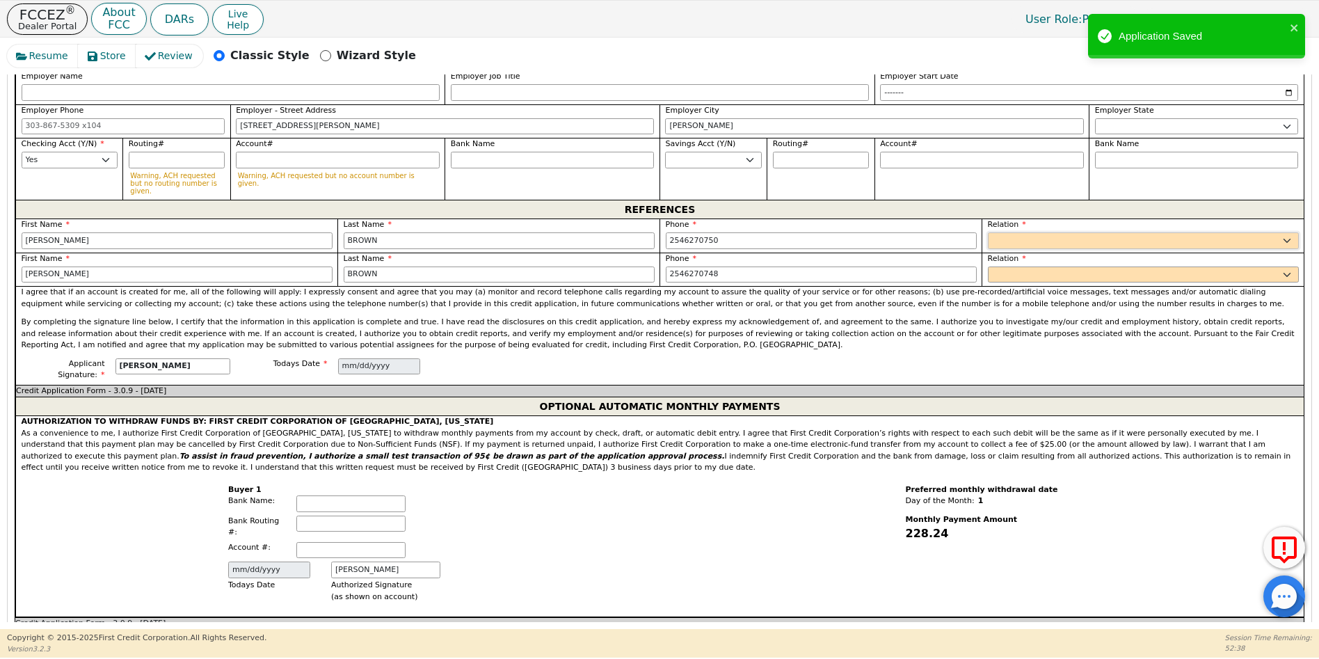
type input "254-627-0750"
click at [999, 232] on select "FATHER MOTHER SISTER BROTHER DAUGHTER SON CO-WORKER NEIGHBOR FRIEND COUSIN G-MO…" at bounding box center [1143, 240] width 311 height 17
select select "FRIEND"
click at [988, 232] on select "FATHER MOTHER SISTER BROTHER DAUGHTER SON CO-WORKER NEIGHBOR FRIEND COUSIN G-MO…" at bounding box center [1143, 240] width 311 height 17
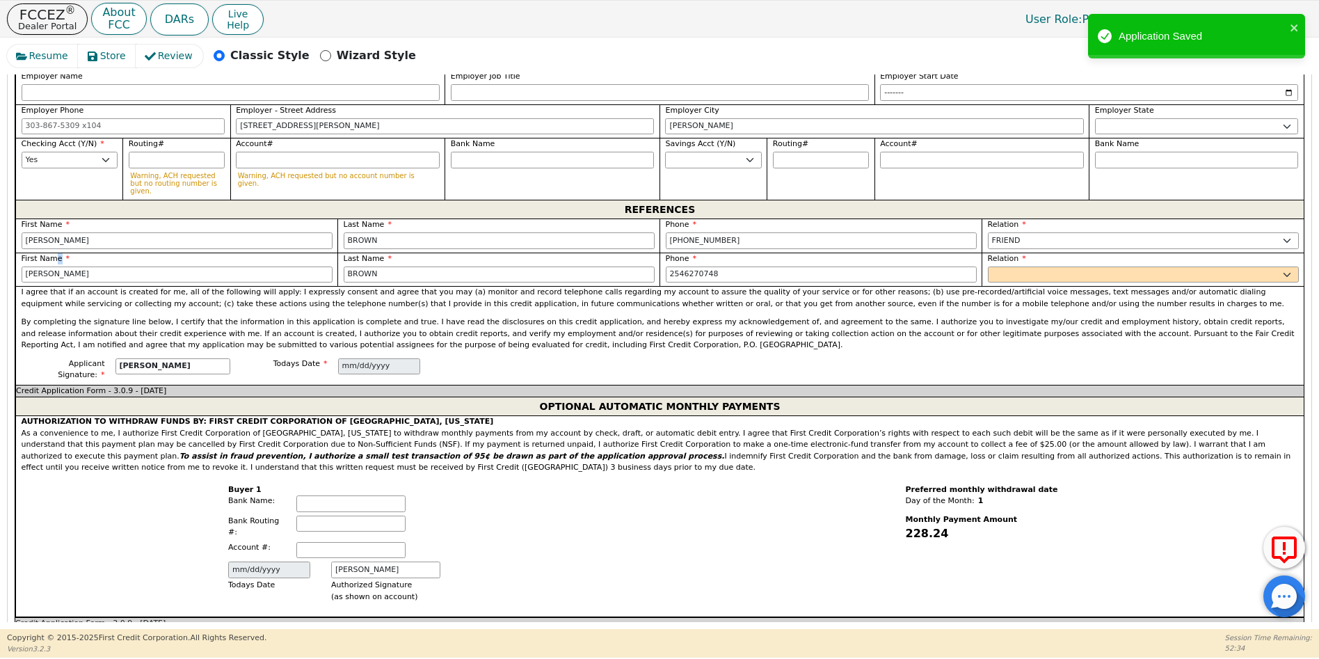
click at [49, 253] on div "First Name TERRI" at bounding box center [177, 268] width 311 height 30
drag, startPoint x: 48, startPoint y: 245, endPoint x: 20, endPoint y: 241, distance: 28.1
click at [22, 267] on input "TERRI" at bounding box center [177, 275] width 311 height 17
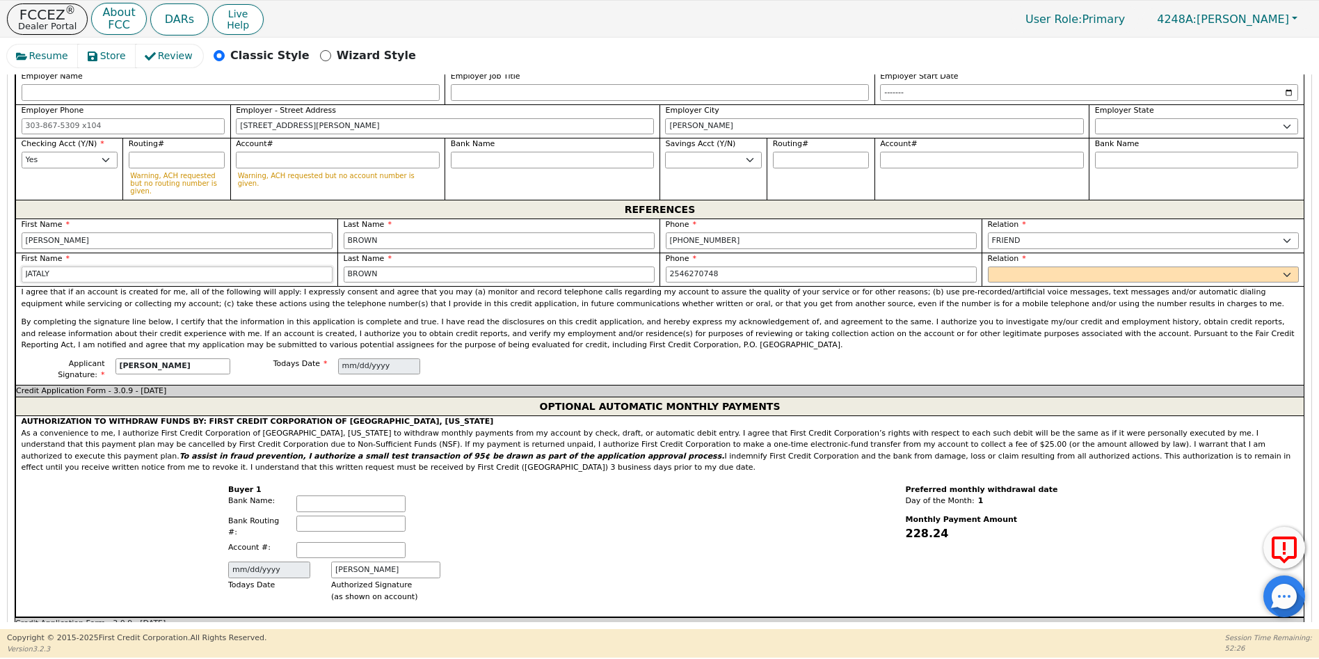
type input "JATALY"
click at [723, 267] on input "2546270748" at bounding box center [821, 275] width 311 height 17
type input "254-627-0725"
click at [1000, 267] on select "FATHER MOTHER SISTER BROTHER DAUGHTER SON CO-WORKER NEIGHBOR FRIEND COUSIN G-MO…" at bounding box center [1143, 275] width 311 height 17
select select "FRIEND"
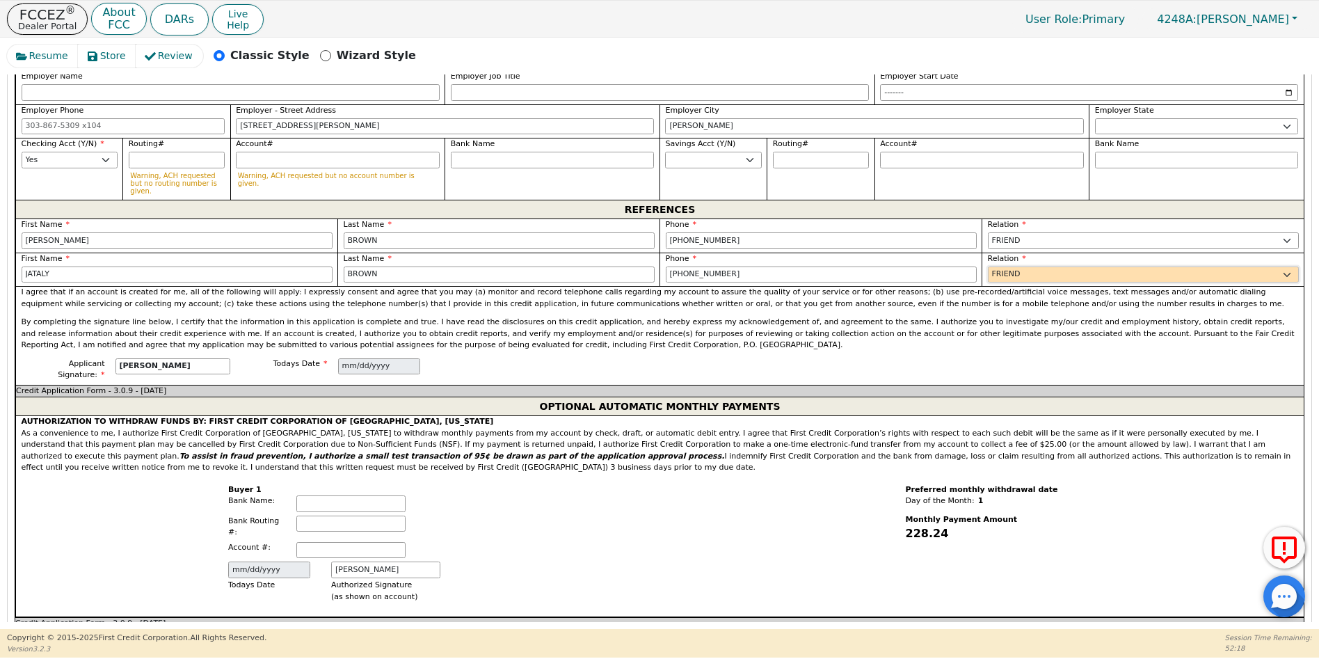
click at [988, 267] on select "FATHER MOTHER SISTER BROTHER DAUGHTER SON CO-WORKER NEIGHBOR FRIEND COUSIN G-MO…" at bounding box center [1143, 275] width 311 height 17
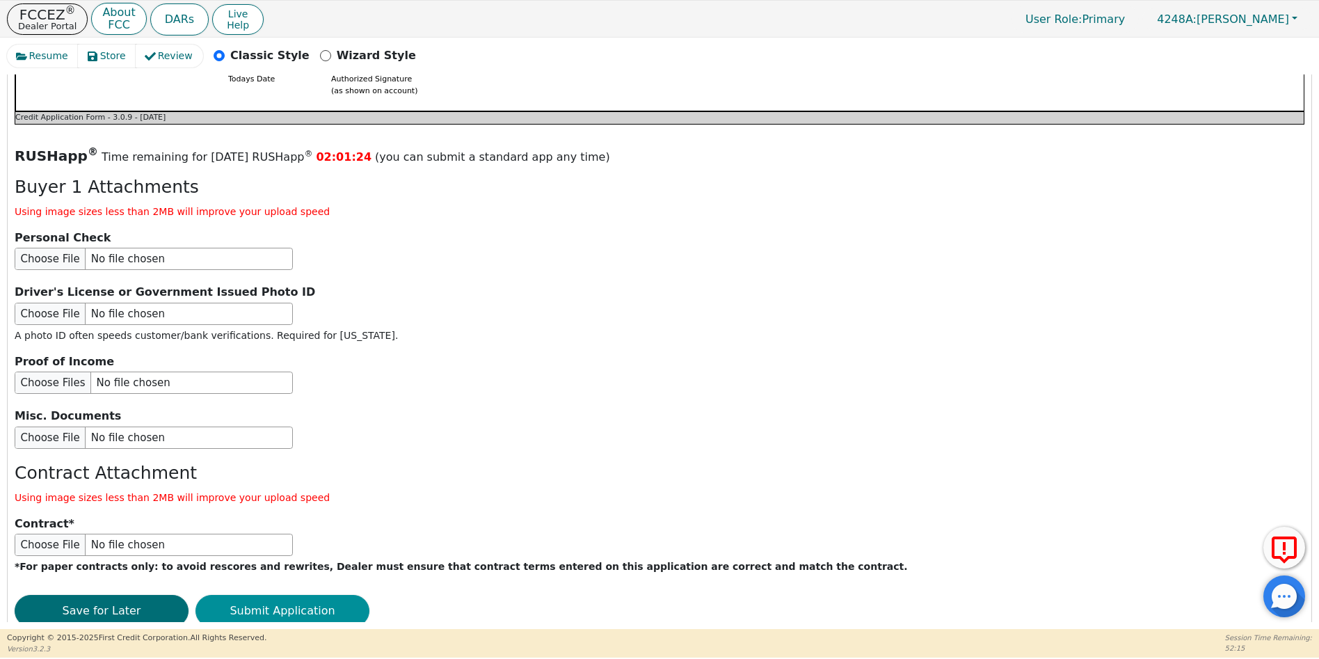
click at [305, 595] on button "Submit Application" at bounding box center [283, 611] width 174 height 32
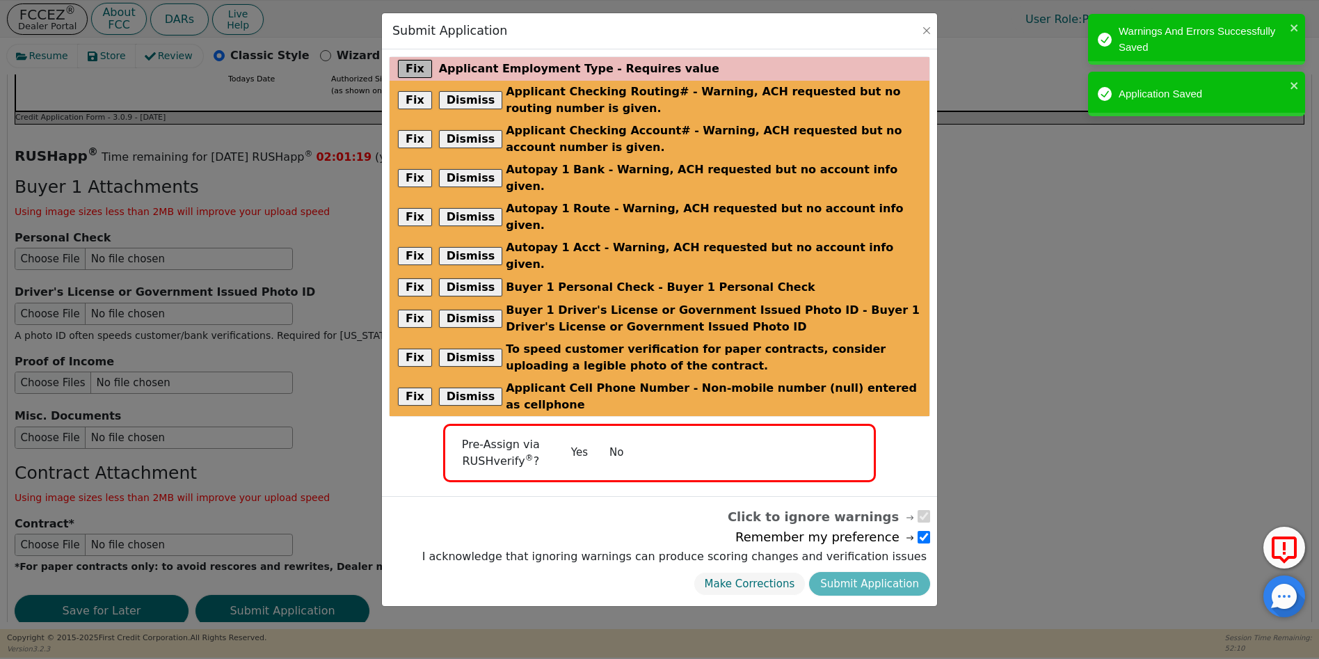
click at [415, 70] on button "Fix" at bounding box center [415, 69] width 34 height 18
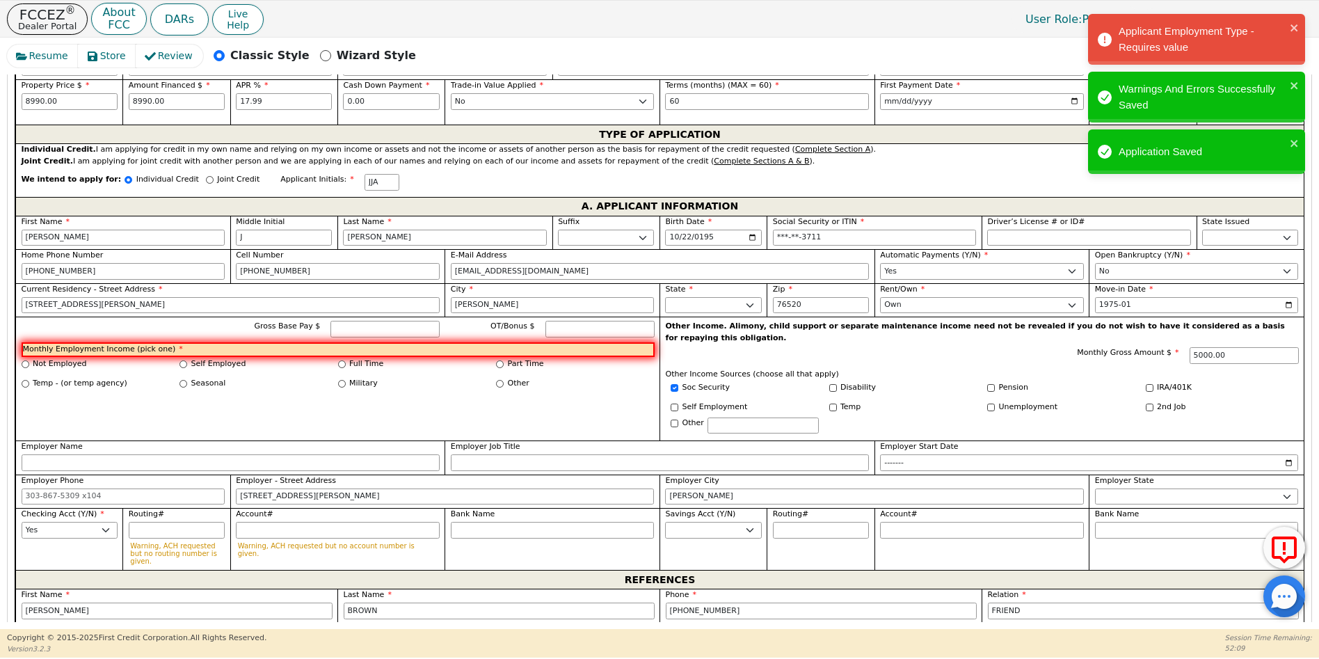
scroll to position [678, 0]
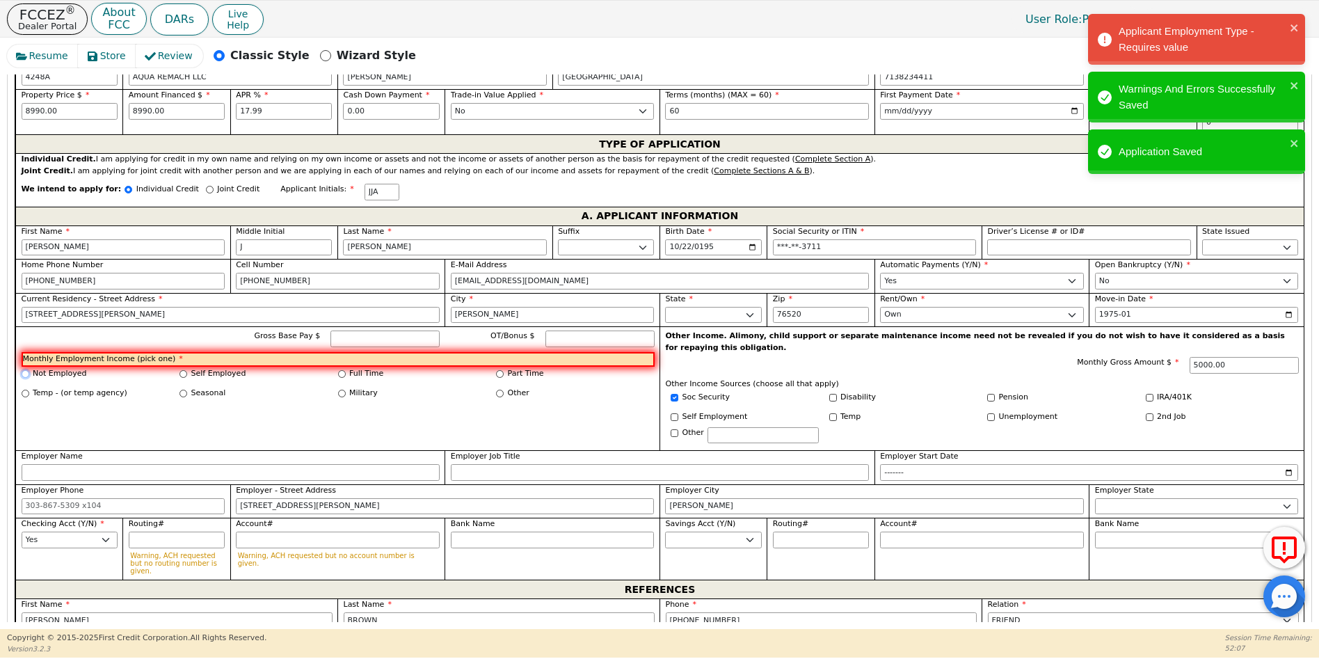
click at [22, 370] on input "Not Employed" at bounding box center [26, 374] width 8 height 8
radio input "true"
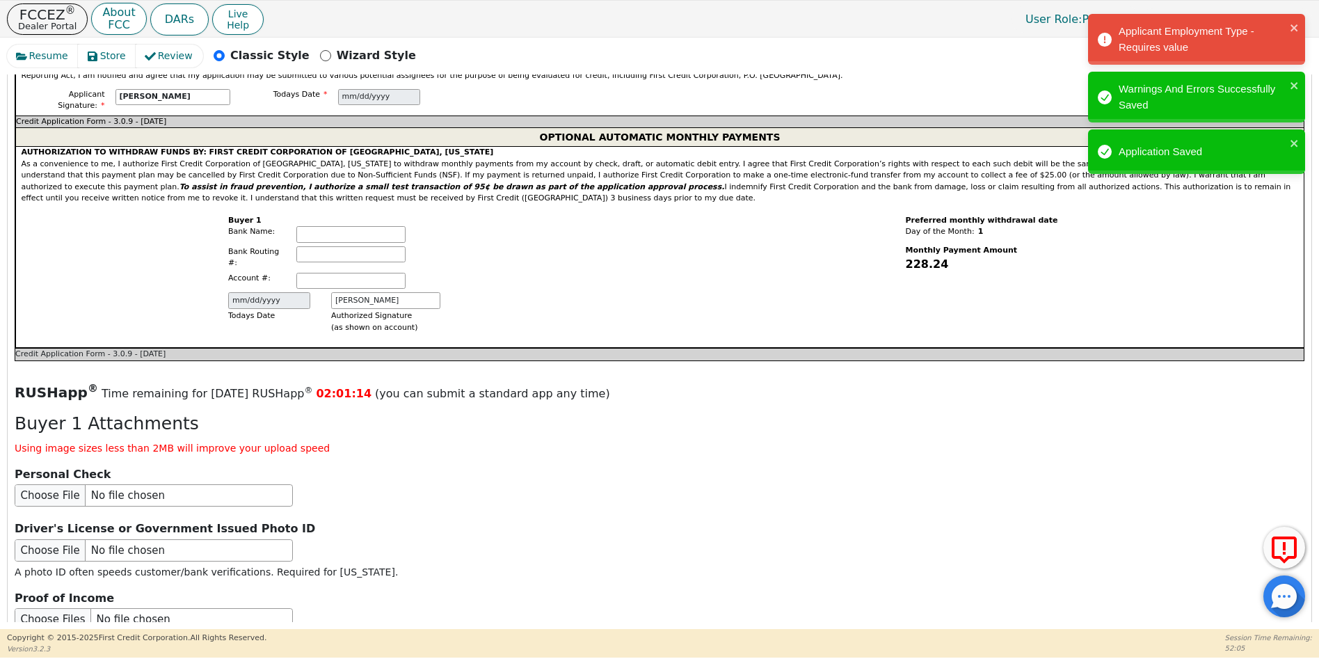
scroll to position [1564, 0]
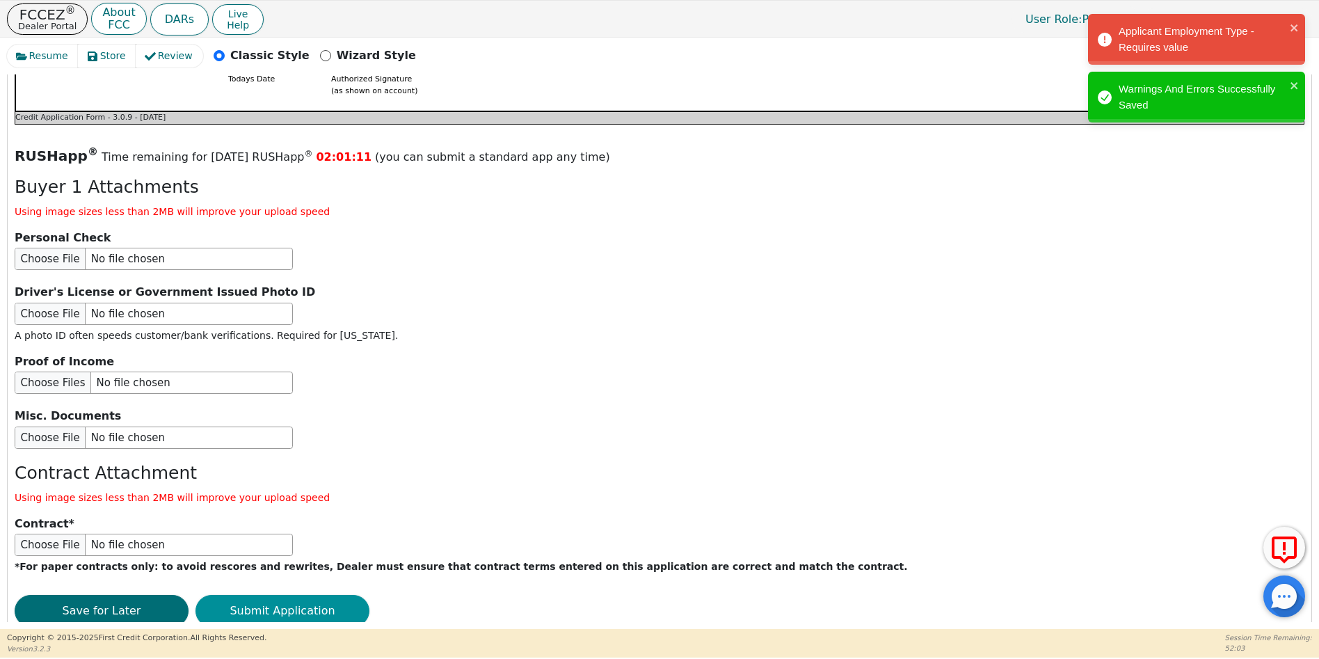
click at [299, 595] on button "Submit Application" at bounding box center [283, 611] width 174 height 32
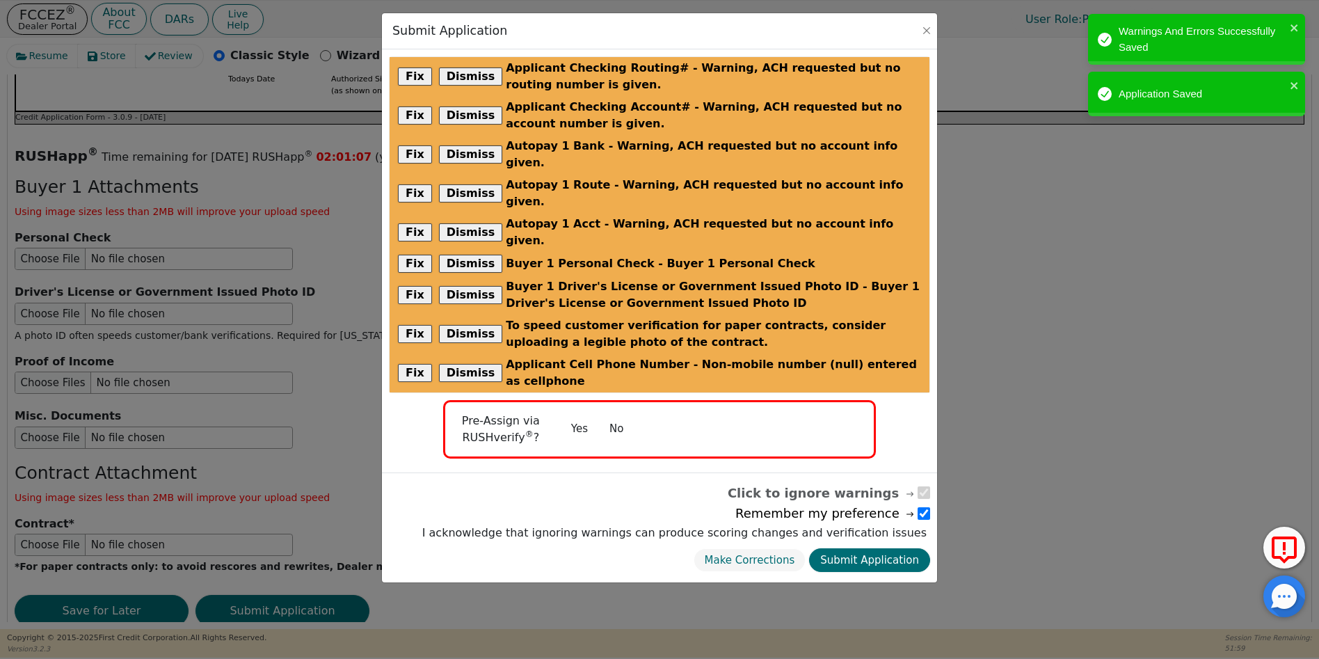
click at [617, 417] on button "No" at bounding box center [616, 429] width 36 height 24
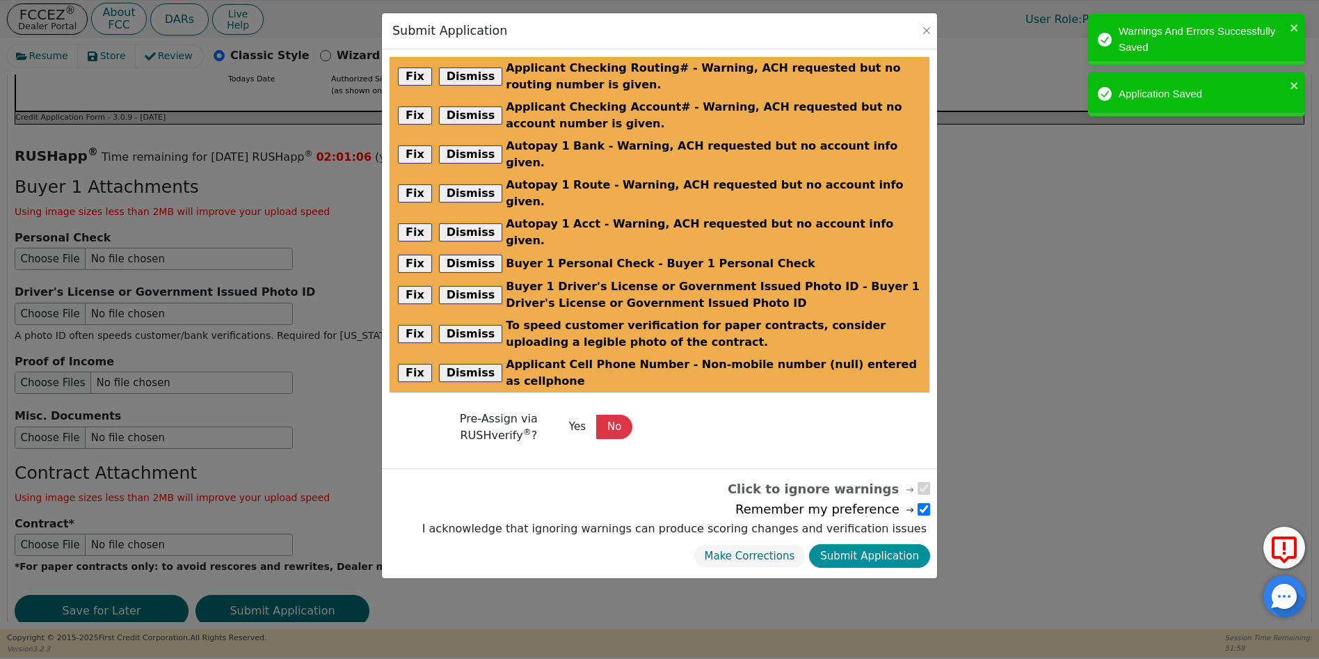
click at [884, 544] on button "Submit Application" at bounding box center [869, 556] width 121 height 24
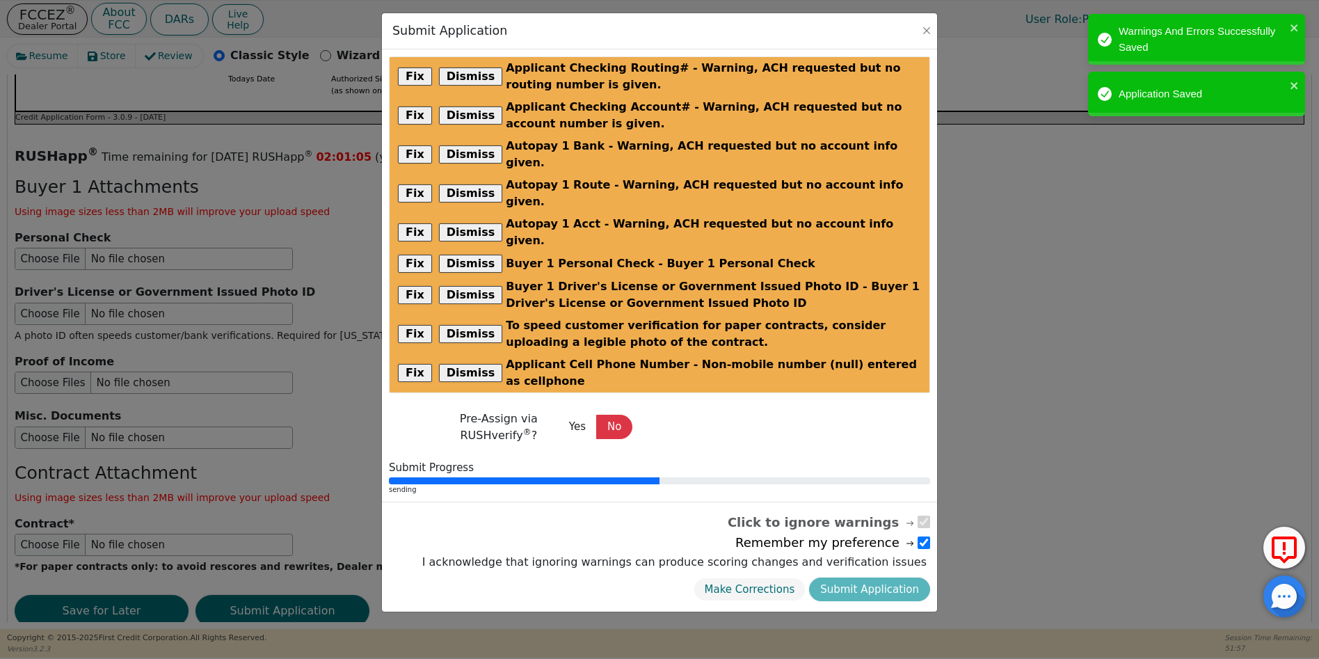
radio input "false"
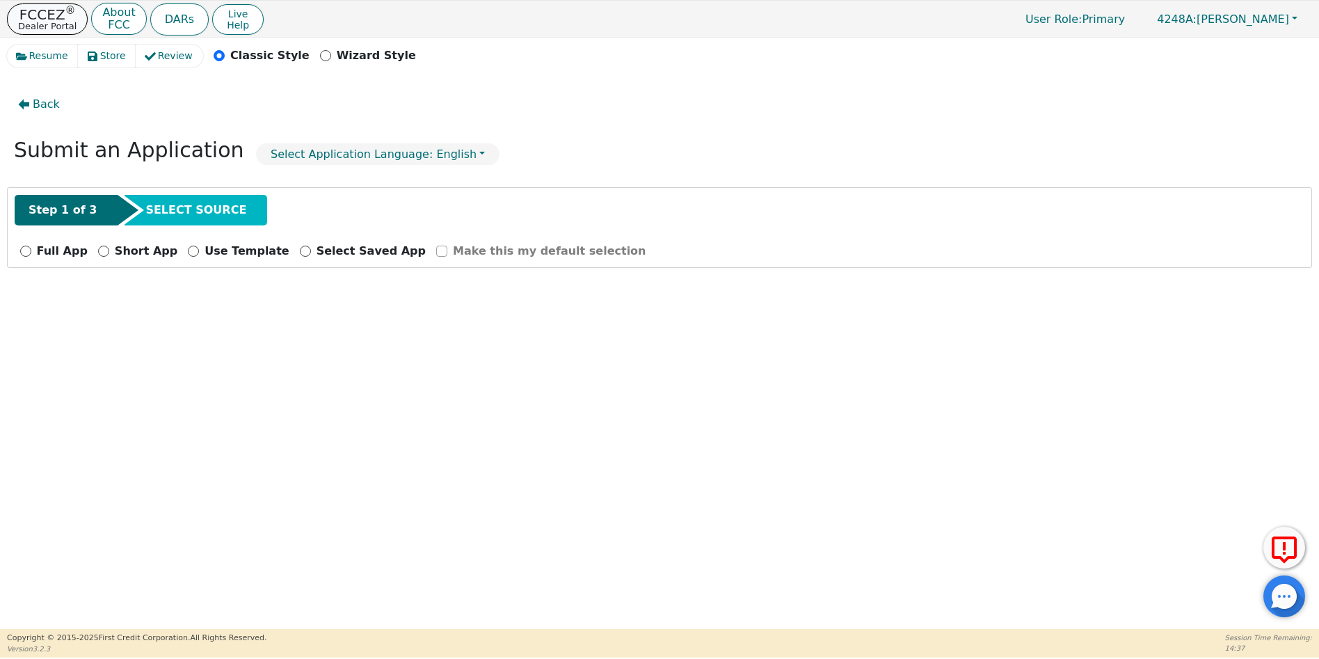
click at [53, 17] on p "FCCEZ ®" at bounding box center [47, 15] width 58 height 14
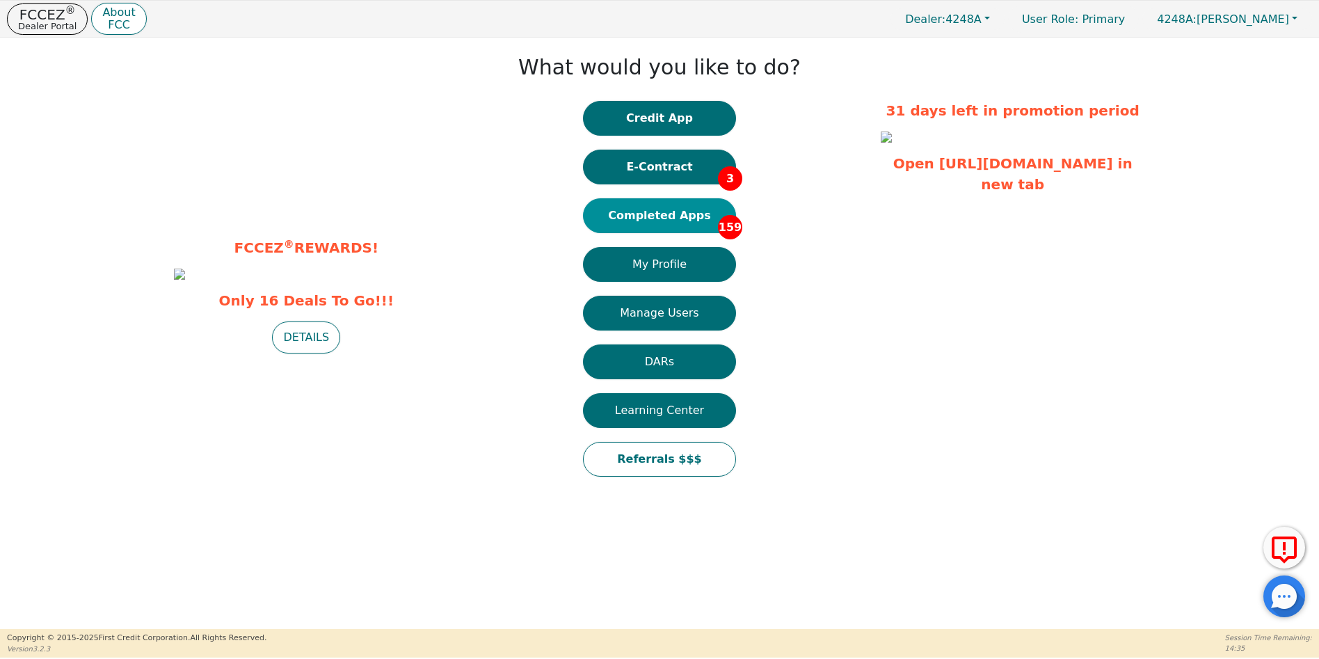
click at [672, 219] on button "Completed Apps 159" at bounding box center [659, 215] width 153 height 35
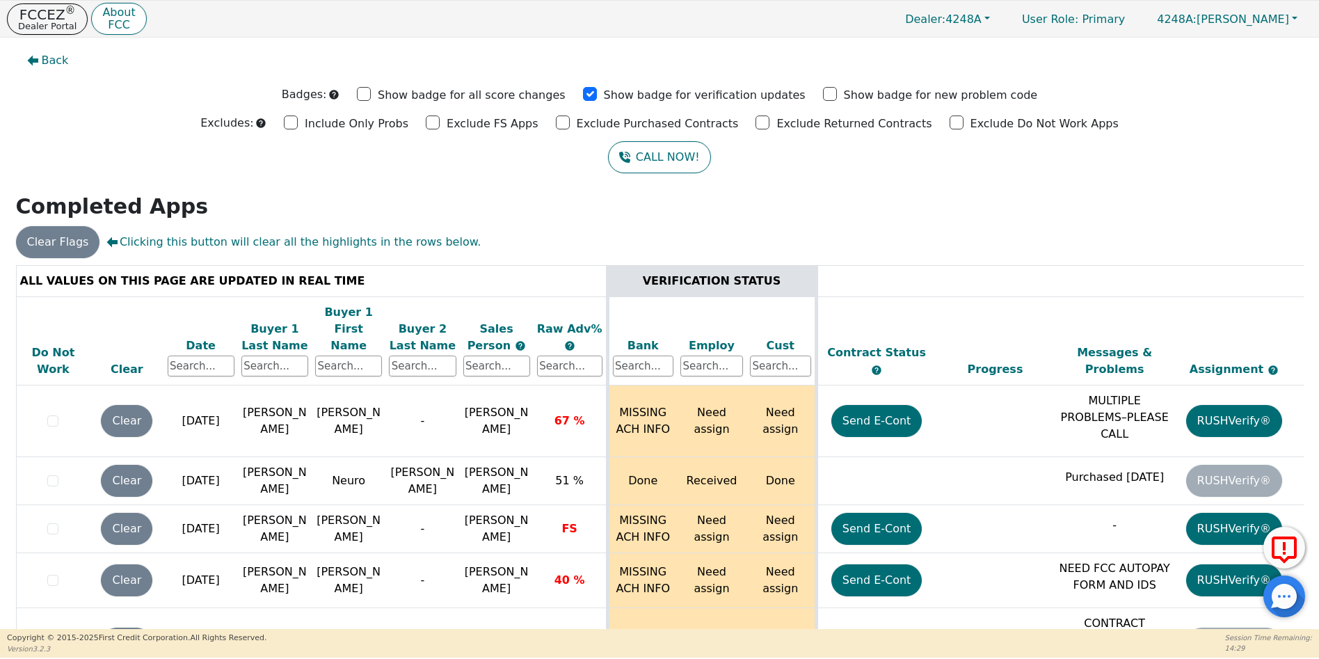
scroll to position [8471, 0]
